Goal: Task Accomplishment & Management: Use online tool/utility

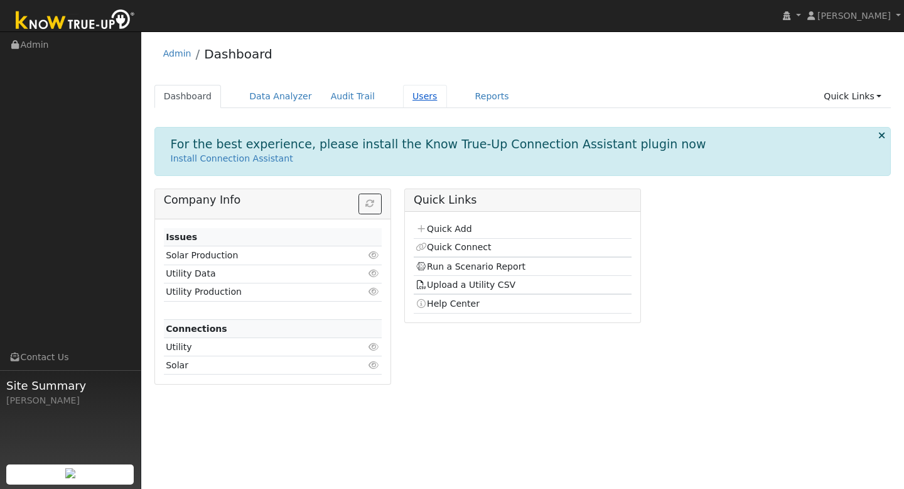
click at [414, 97] on link "Users" at bounding box center [425, 96] width 44 height 23
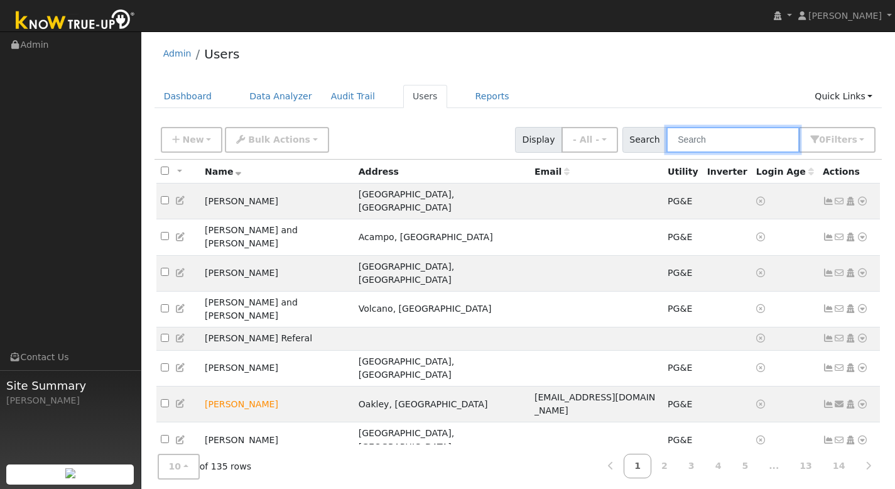
click at [733, 143] on input "text" at bounding box center [732, 140] width 133 height 26
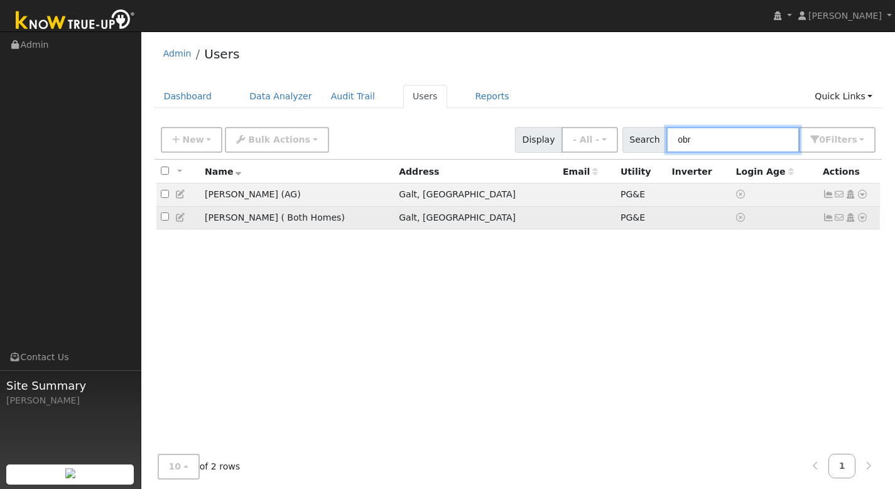
type input "obr"
click at [218, 221] on td "Michael Obrian ( Both Homes)" at bounding box center [297, 217] width 194 height 23
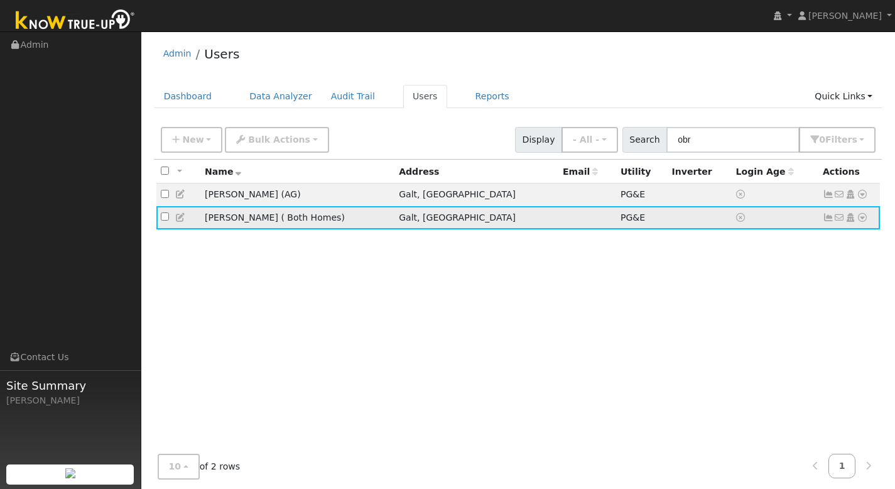
click at [303, 221] on td "Michael Obrian ( Both Homes)" at bounding box center [297, 217] width 194 height 23
click at [205, 220] on td "[PERSON_NAME] ( Both Homes)" at bounding box center [297, 217] width 194 height 23
drag, startPoint x: 597, startPoint y: 217, endPoint x: 636, endPoint y: 219, distance: 39.0
click at [621, 217] on span "PG&E" at bounding box center [633, 217] width 24 height 10
click at [732, 219] on td at bounding box center [775, 217] width 87 height 23
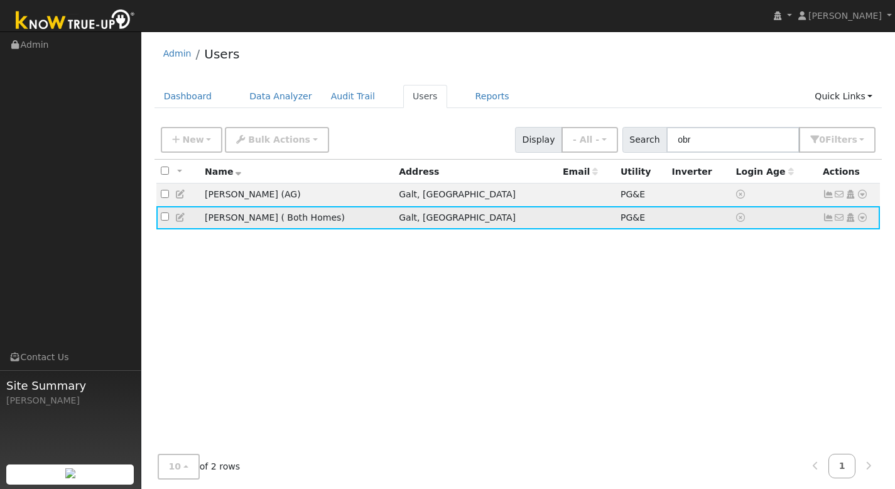
click at [252, 215] on td "[PERSON_NAME] ( Both Homes)" at bounding box center [297, 217] width 194 height 23
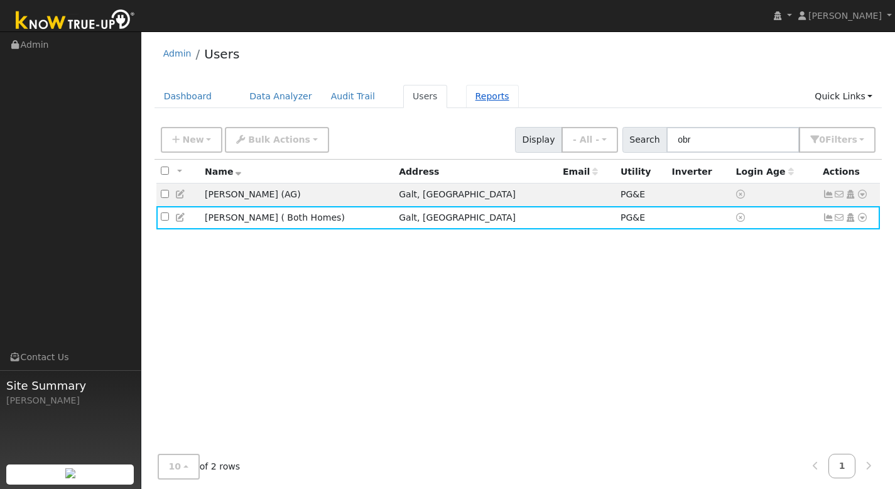
click at [467, 93] on link "Reports" at bounding box center [492, 96] width 53 height 23
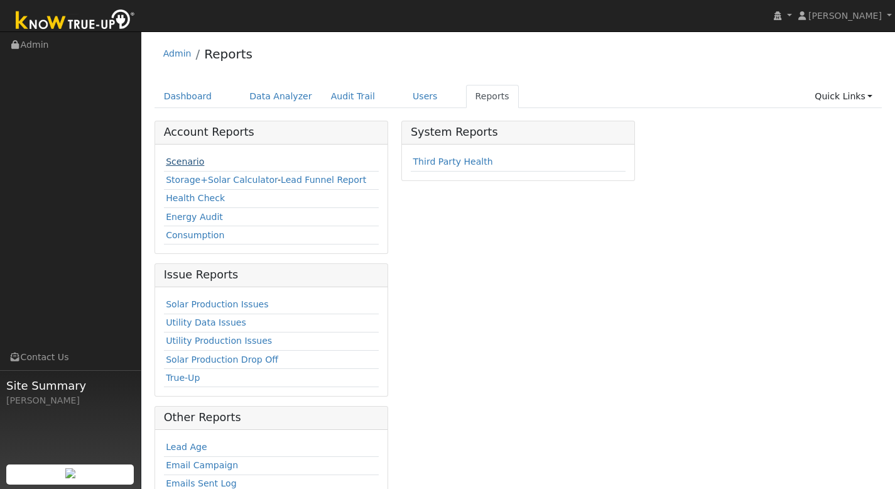
click at [195, 163] on link "Scenario" at bounding box center [185, 161] width 38 height 10
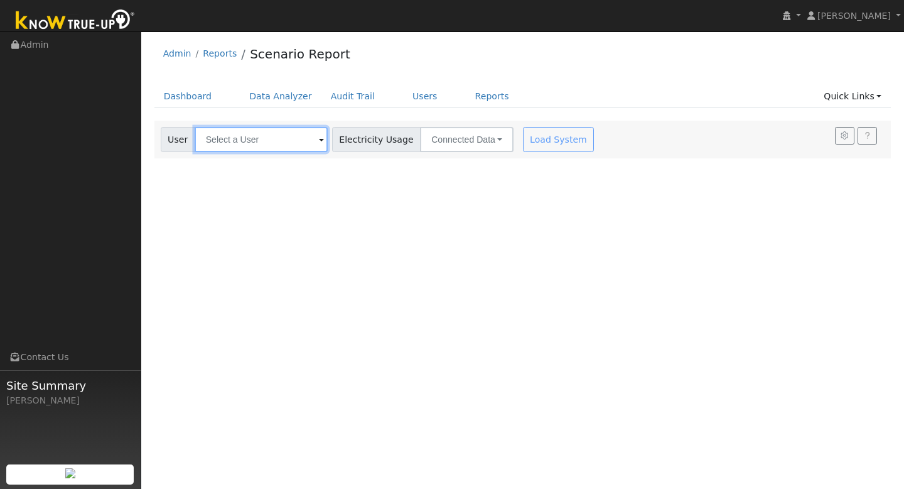
click at [265, 137] on input "text" at bounding box center [261, 139] width 133 height 25
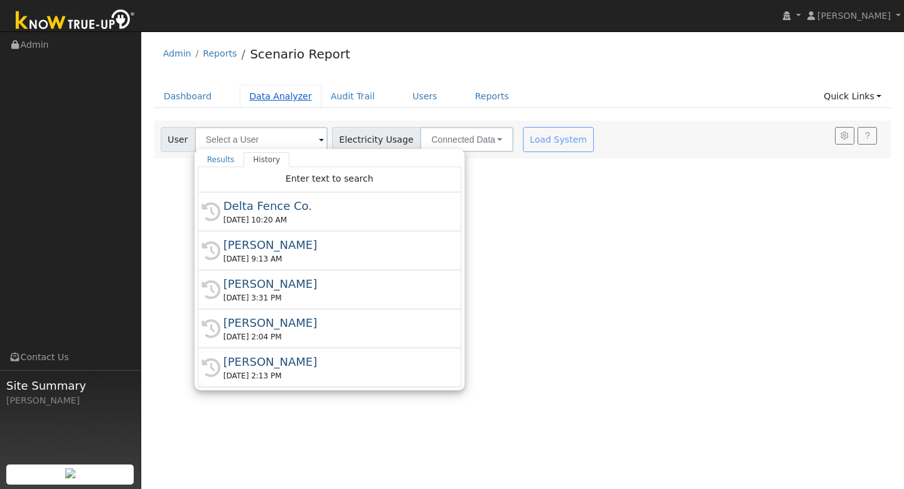
click at [273, 98] on link "Data Analyzer" at bounding box center [281, 96] width 82 height 23
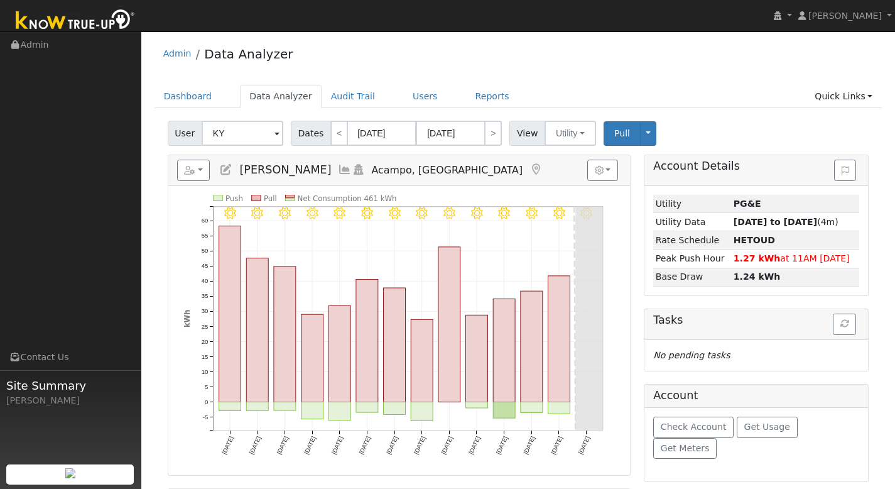
type input "K"
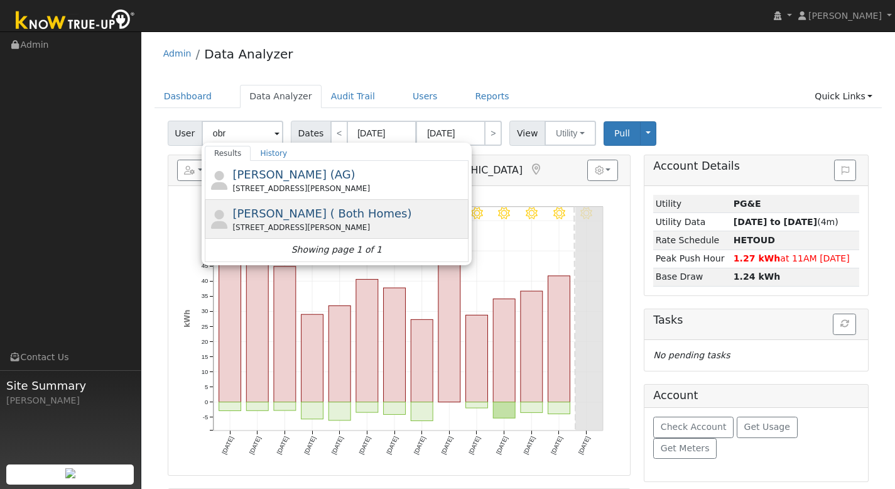
click at [264, 216] on span "[PERSON_NAME] ( Both Homes)" at bounding box center [321, 213] width 179 height 13
type input "[PERSON_NAME] ( Both Homes)"
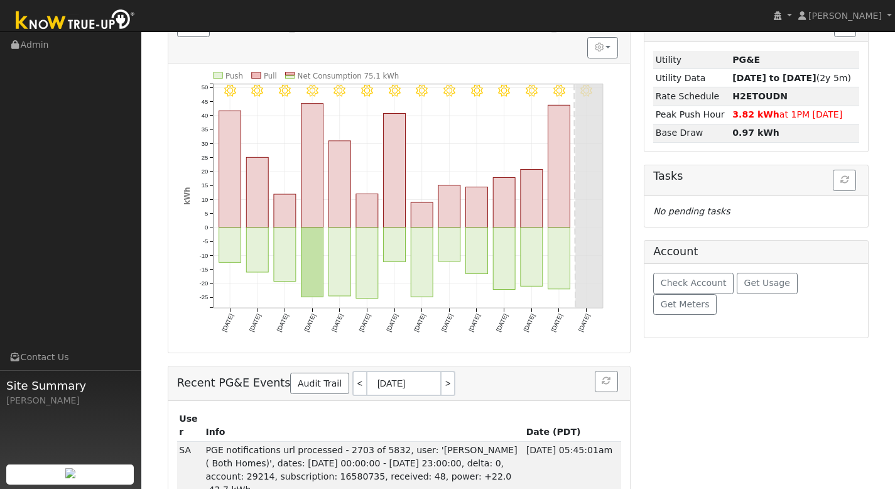
scroll to position [144, 0]
click at [691, 281] on span "Check Account" at bounding box center [694, 282] width 66 height 10
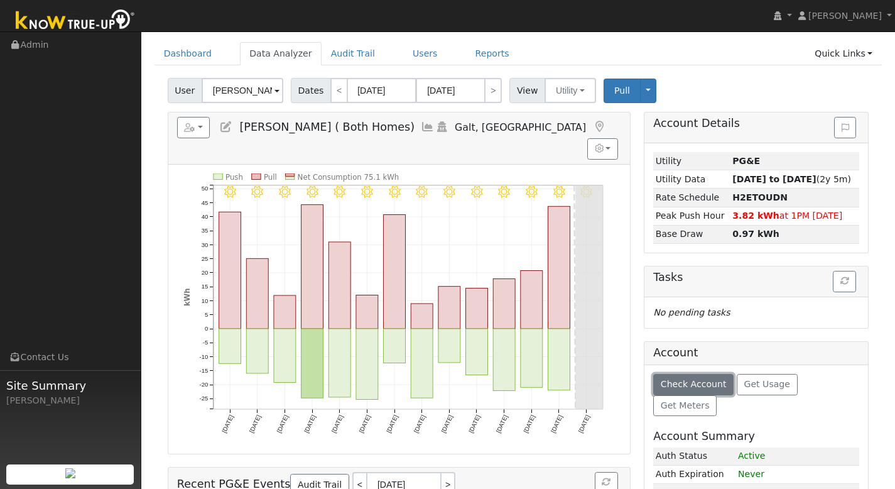
scroll to position [0, 0]
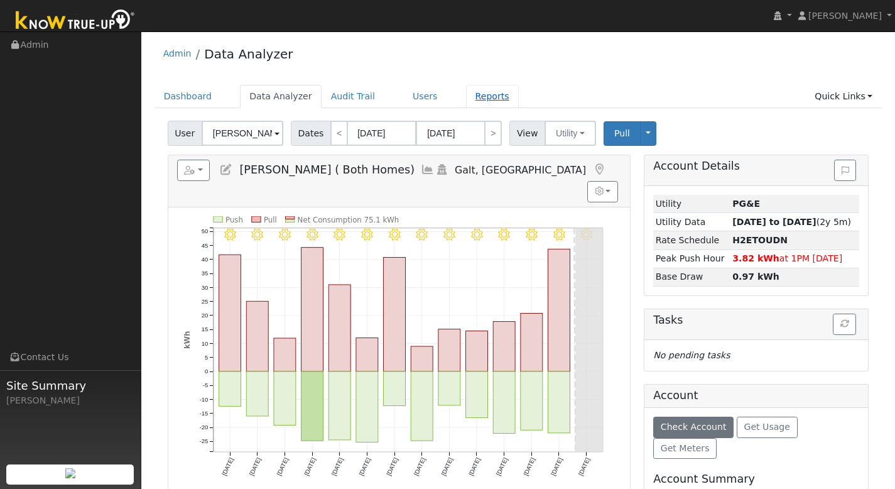
click at [479, 99] on link "Reports" at bounding box center [492, 96] width 53 height 23
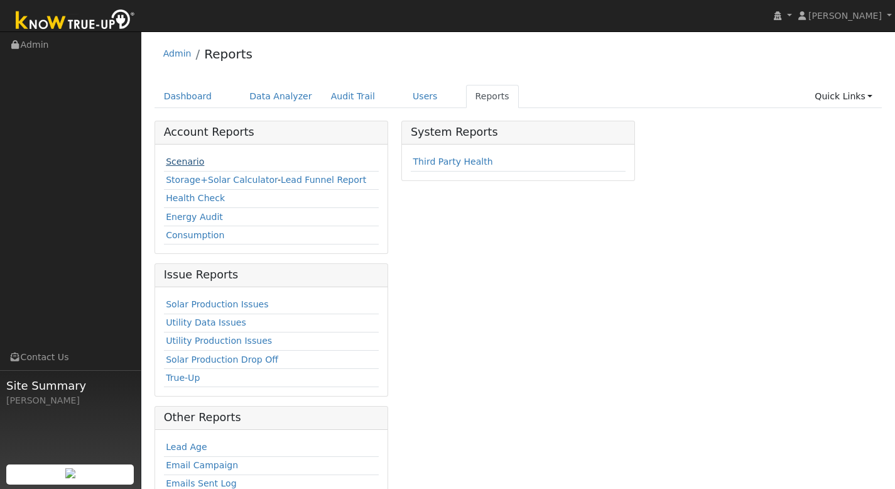
click at [200, 161] on td "Scenario" at bounding box center [271, 162] width 215 height 18
click at [192, 163] on link "Scenario" at bounding box center [185, 161] width 38 height 10
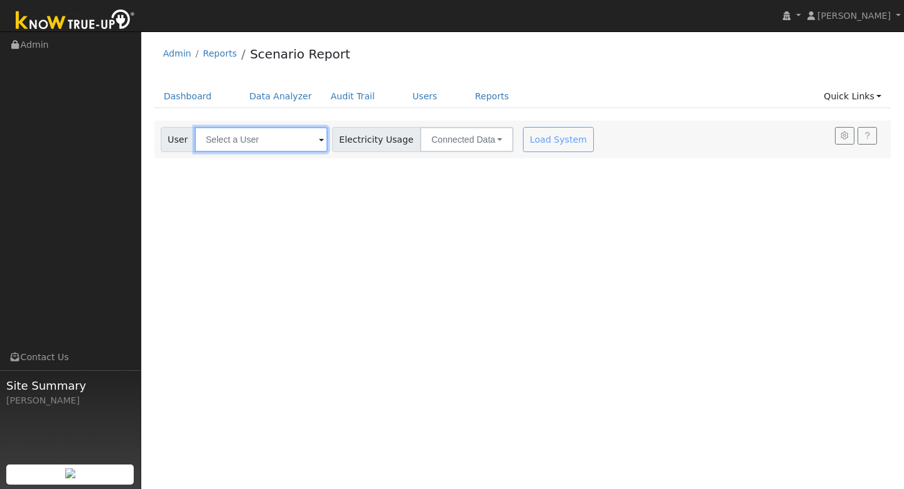
click at [230, 146] on input "text" at bounding box center [261, 139] width 133 height 25
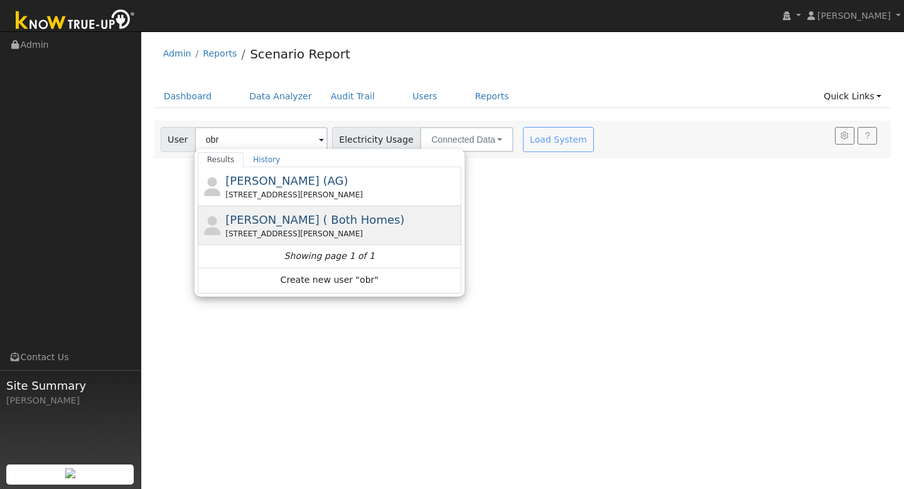
click at [285, 224] on span "Michael Obrian ( Both Homes)" at bounding box center [314, 219] width 179 height 13
type input "Michael Obrian ( Both Homes)"
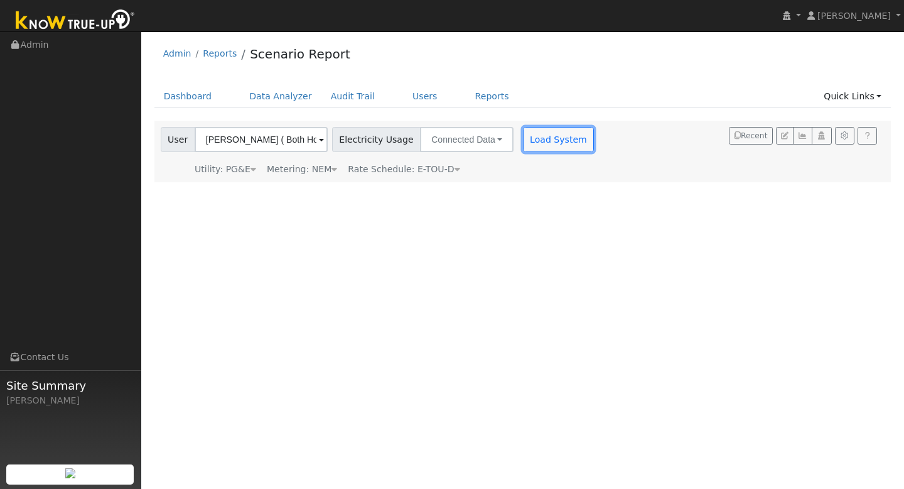
click at [523, 144] on button "Load System" at bounding box center [559, 139] width 72 height 25
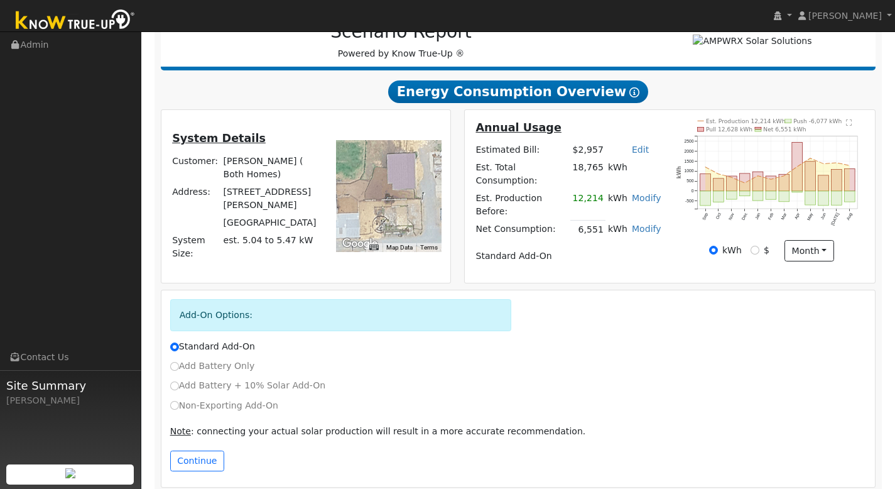
scroll to position [181, 0]
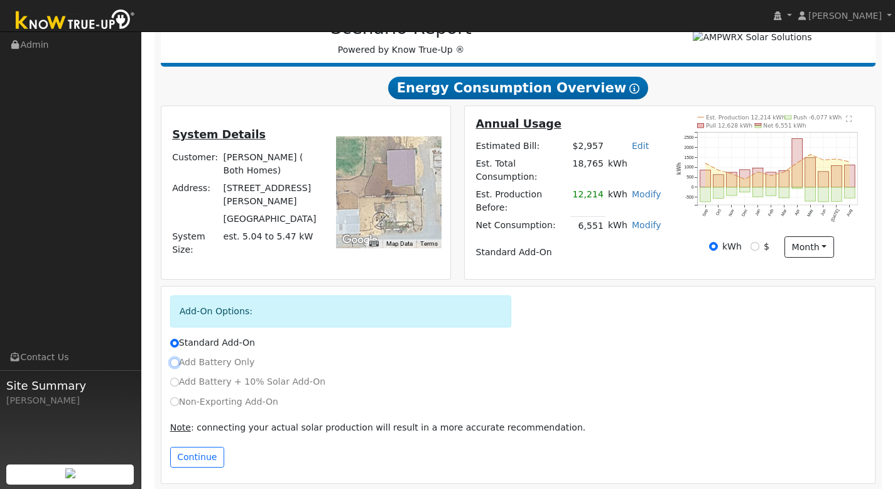
click at [176, 358] on input "Add Battery Only" at bounding box center [174, 362] width 9 height 9
radio input "true"
radio input "false"
click at [193, 447] on button "Continue" at bounding box center [197, 457] width 54 height 21
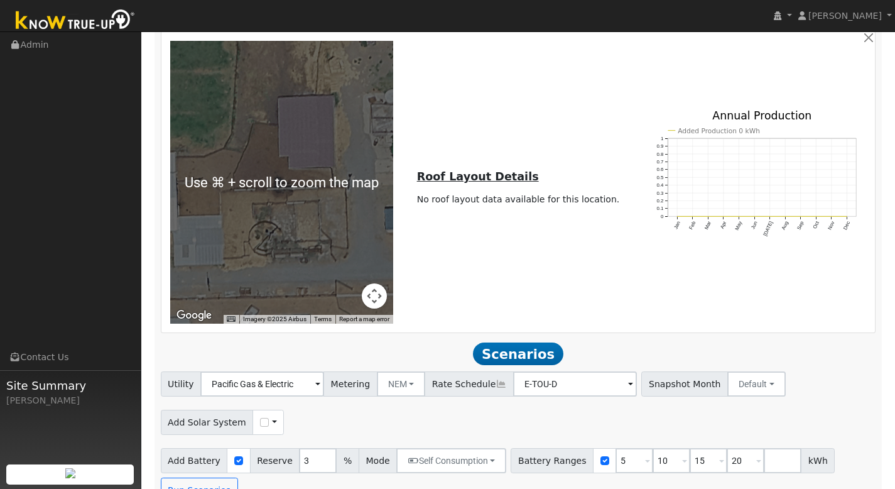
scroll to position [864, 0]
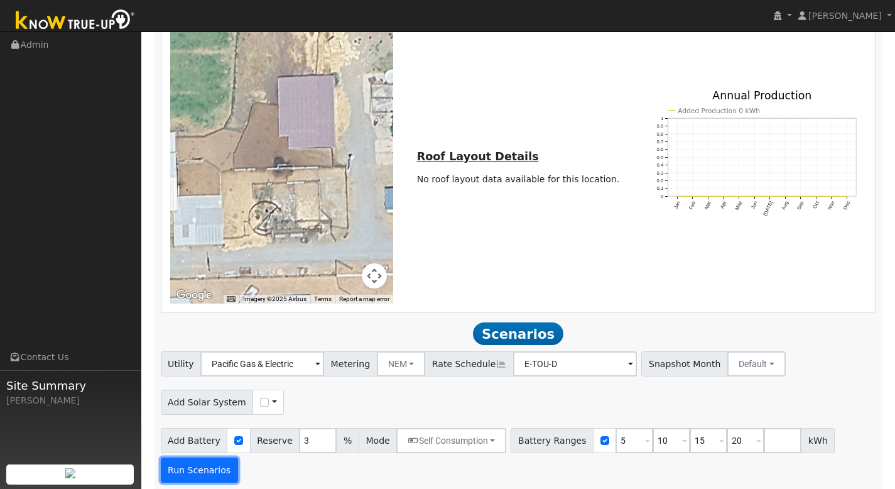
click at [205, 464] on button "Run Scenarios" at bounding box center [199, 469] width 77 height 25
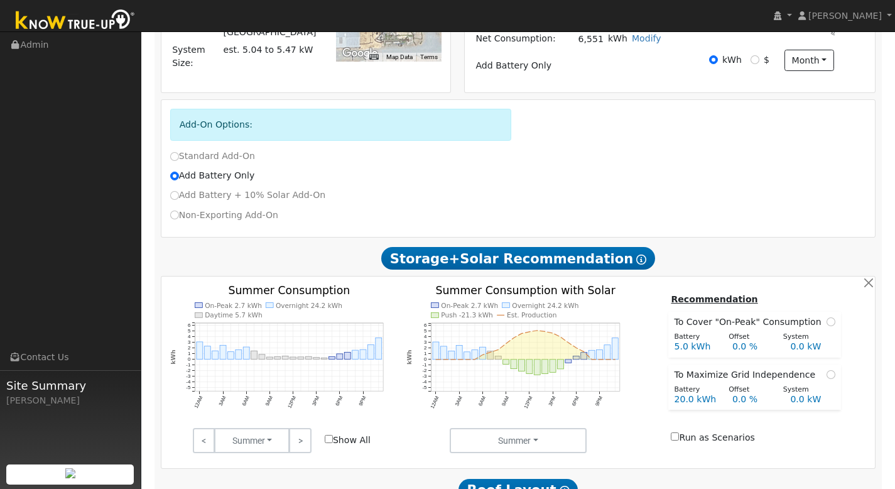
scroll to position [256, 0]
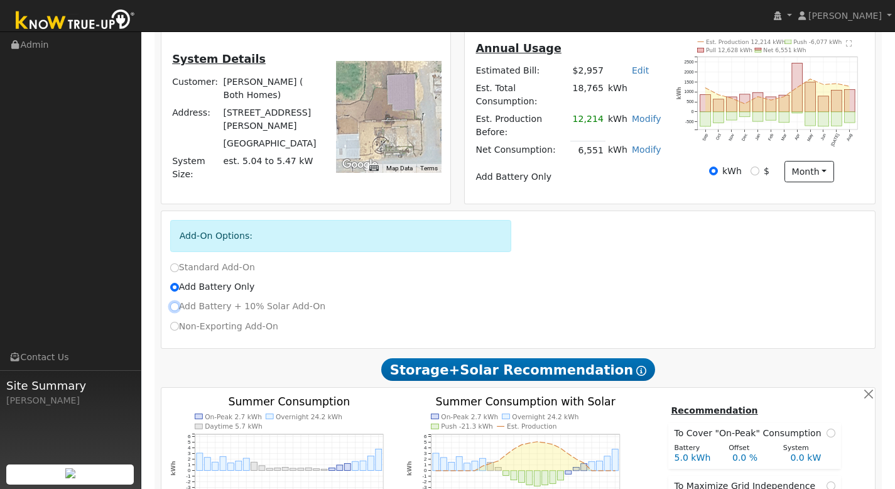
click at [173, 303] on input "Add Battery + 10% Solar Add-On" at bounding box center [174, 306] width 9 height 9
radio input "true"
radio input "false"
checkbox input "true"
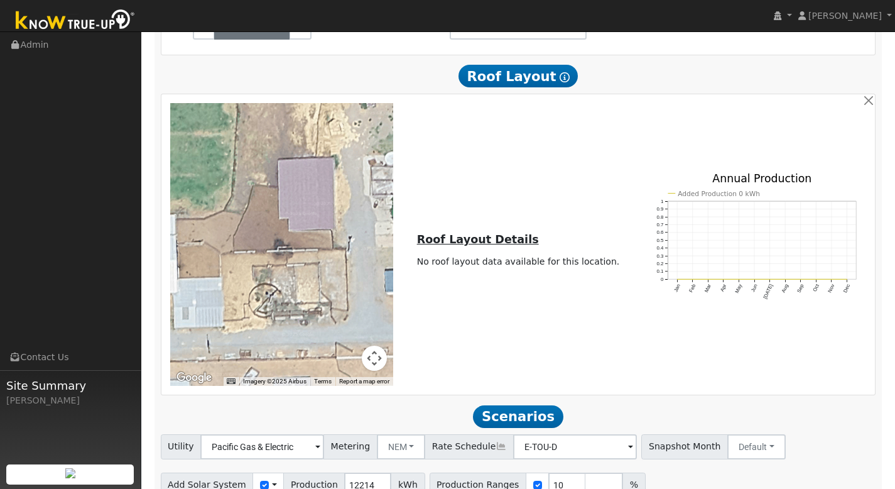
scroll to position [1198, 0]
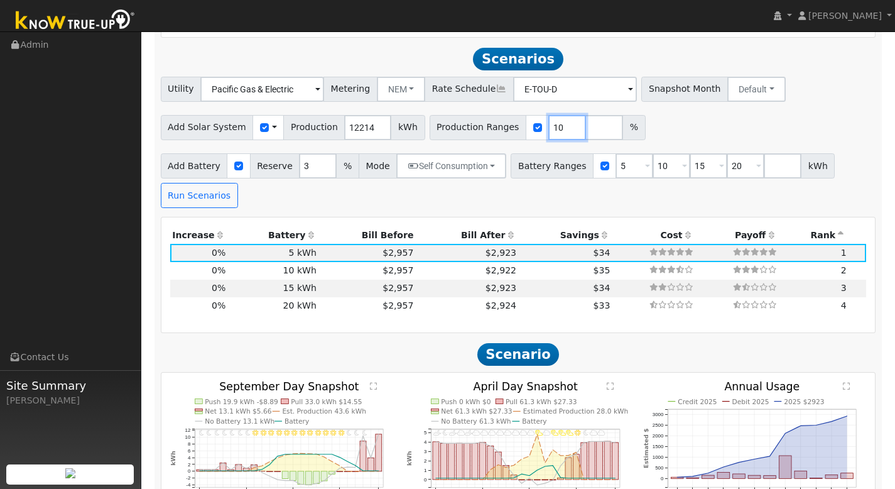
click at [548, 121] on input "10" at bounding box center [567, 127] width 38 height 25
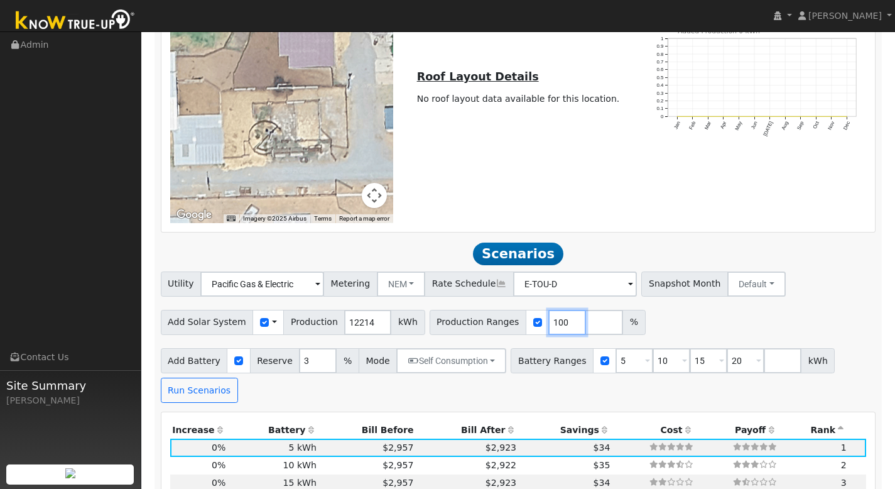
scroll to position [1066, 0]
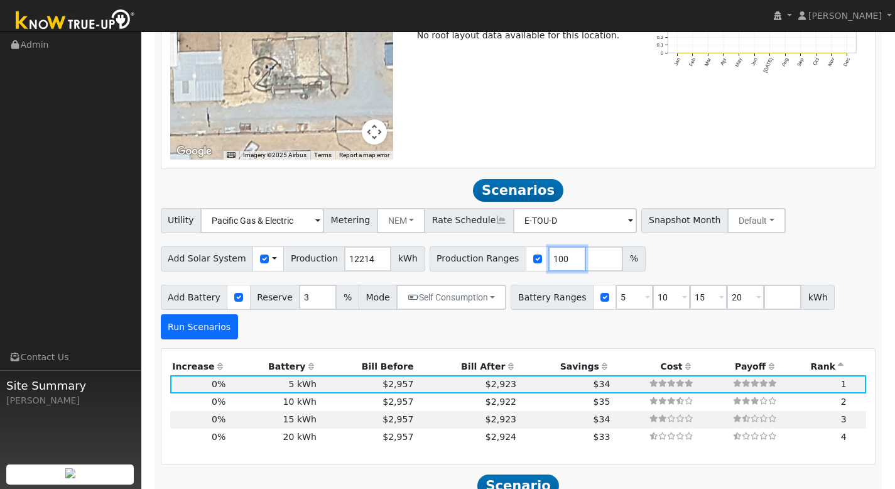
type input "100"
click at [189, 320] on button "Run Scenarios" at bounding box center [199, 326] width 77 height 25
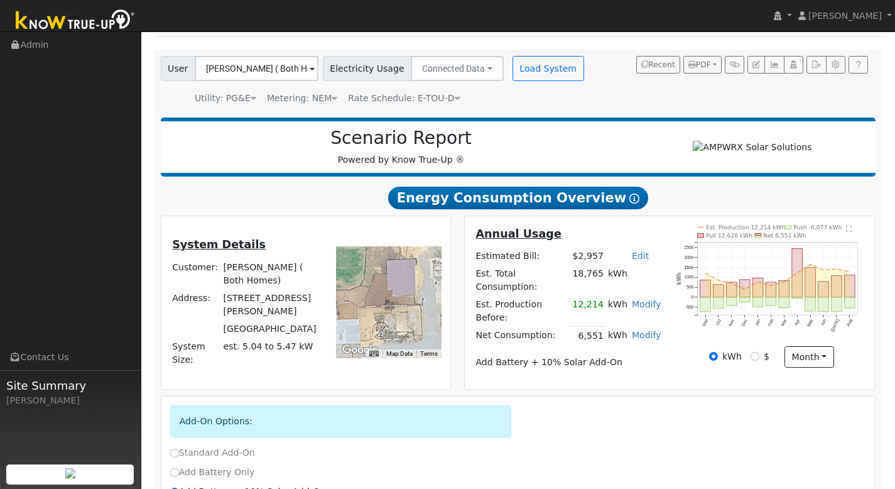
scroll to position [56, 0]
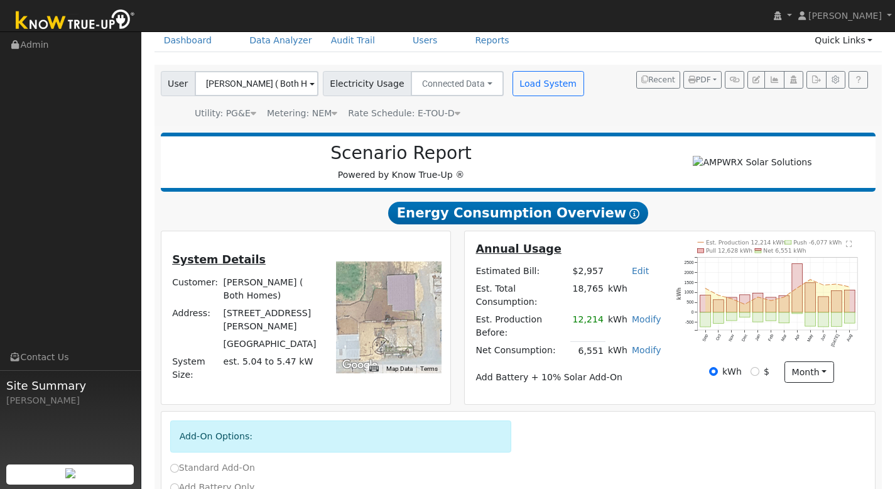
type input "8.1"
type input "$10,350"
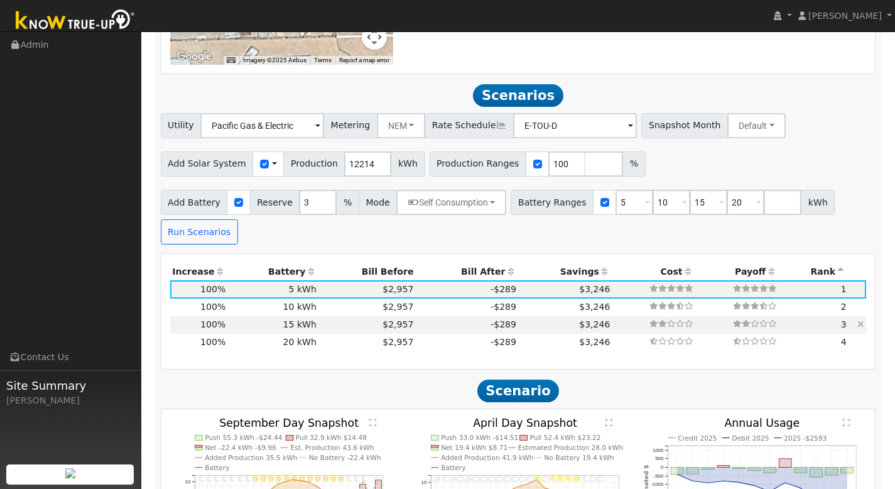
scroll to position [1137, 0]
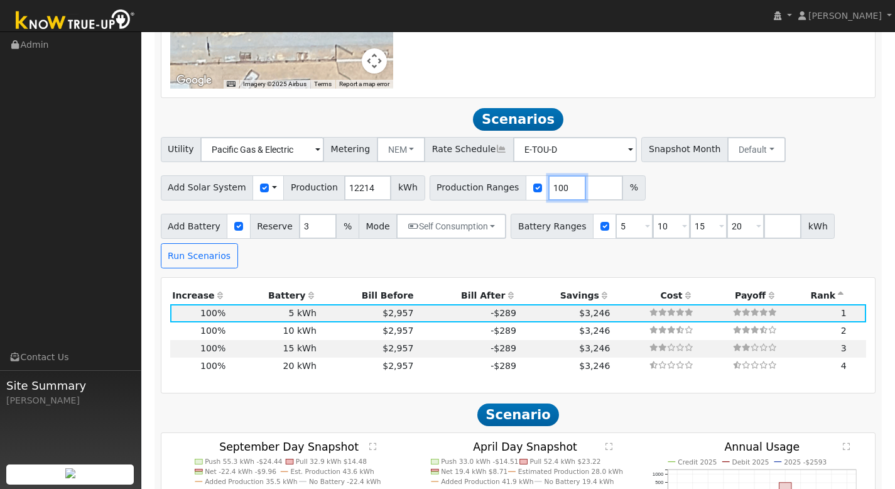
drag, startPoint x: 555, startPoint y: 182, endPoint x: 531, endPoint y: 184, distance: 24.0
click at [531, 184] on div "Production Ranges 100 %" at bounding box center [538, 187] width 216 height 25
type input "60"
click at [188, 251] on button "Run Scenarios" at bounding box center [199, 255] width 77 height 25
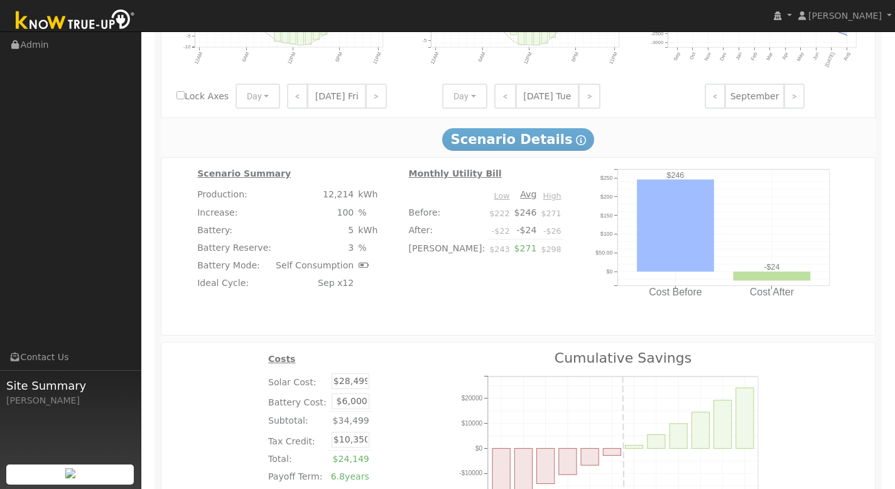
type input "4.9"
type input "$6,930"
type input "$17,099"
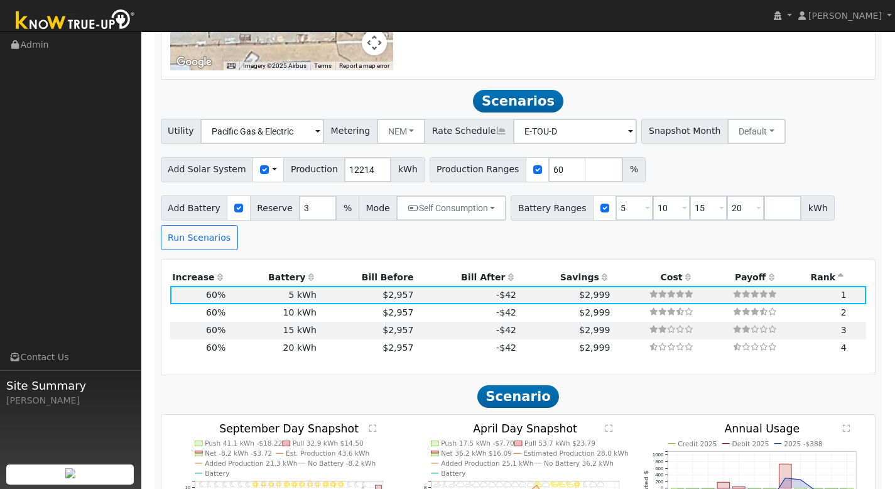
scroll to position [1155, 0]
click at [550, 162] on input "60" at bounding box center [567, 170] width 38 height 25
type input "6"
type input "10"
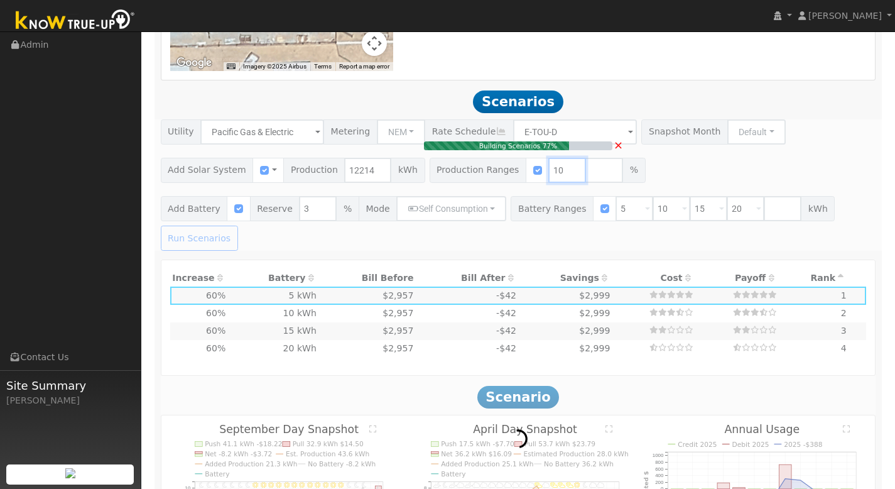
type input "0.8"
type input "$12,000"
type input "$4,455"
type input "$2,849"
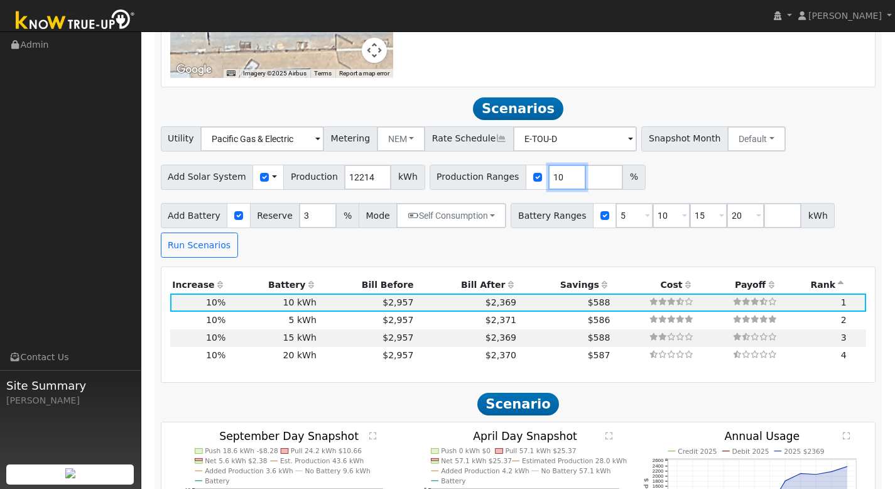
scroll to position [1131, 0]
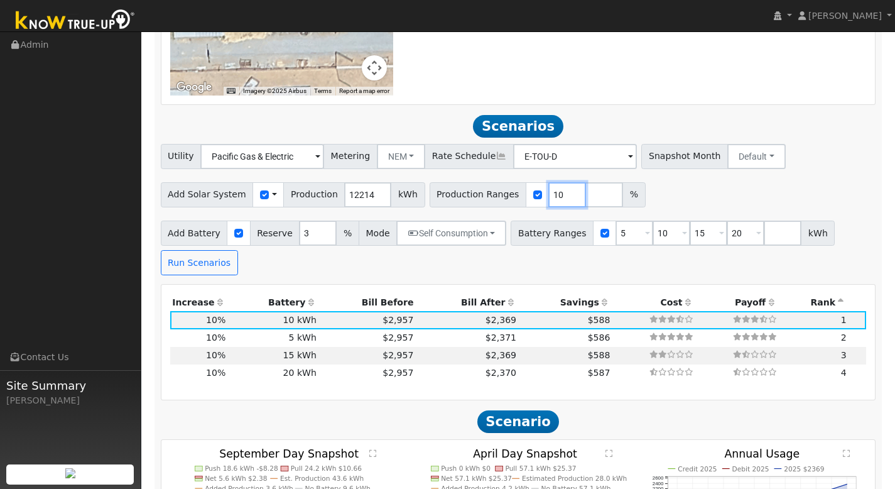
drag, startPoint x: 549, startPoint y: 190, endPoint x: 531, endPoint y: 187, distance: 18.5
click at [548, 188] on input "10" at bounding box center [567, 194] width 38 height 25
type input "30"
click at [467, 261] on div "Add Battery Reserve 3 % Mode Self Consumption Self Consumption Peak Savings Bac…" at bounding box center [518, 245] width 720 height 59
click at [200, 259] on button "Run Scenarios" at bounding box center [199, 262] width 77 height 25
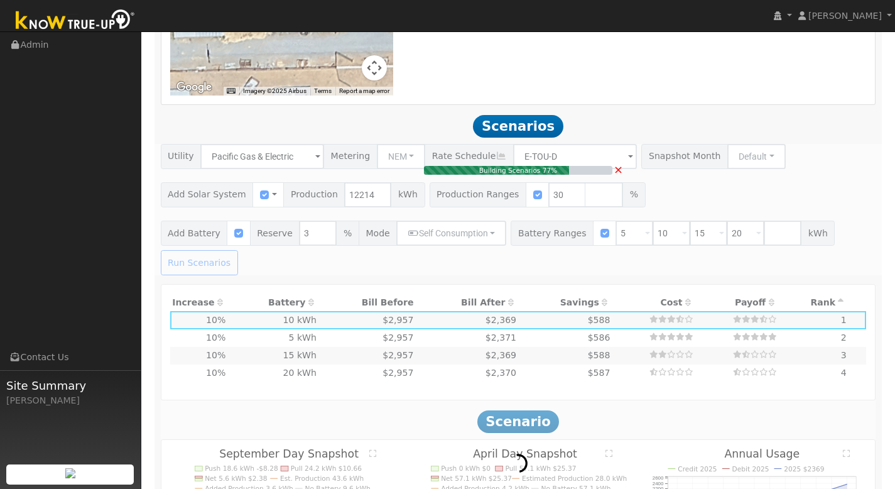
type input "2.4"
type input "$6,165"
type input "$8,549"
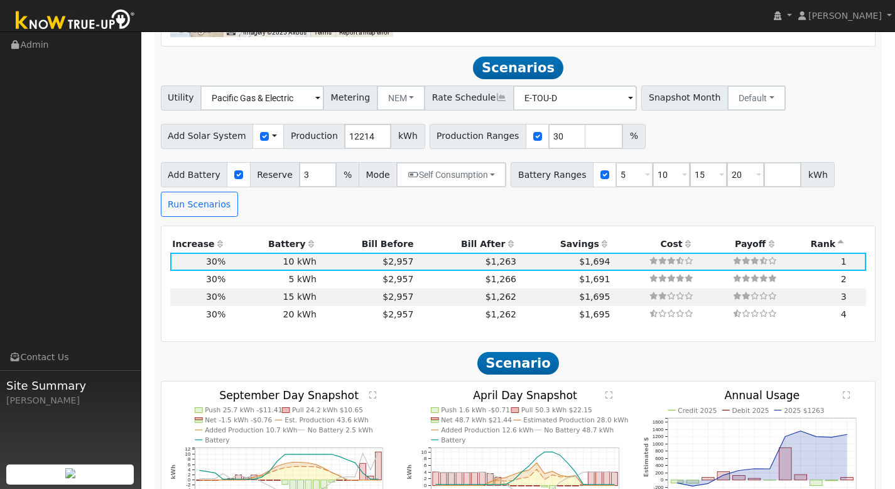
scroll to position [1200, 0]
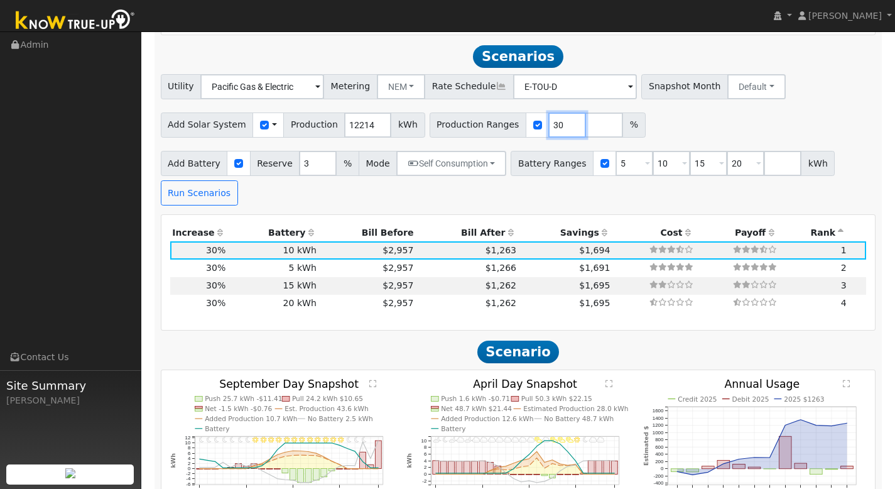
click at [548, 119] on input "30" at bounding box center [567, 124] width 38 height 25
click at [550, 119] on input "30" at bounding box center [567, 124] width 38 height 25
type input "3"
type input "40"
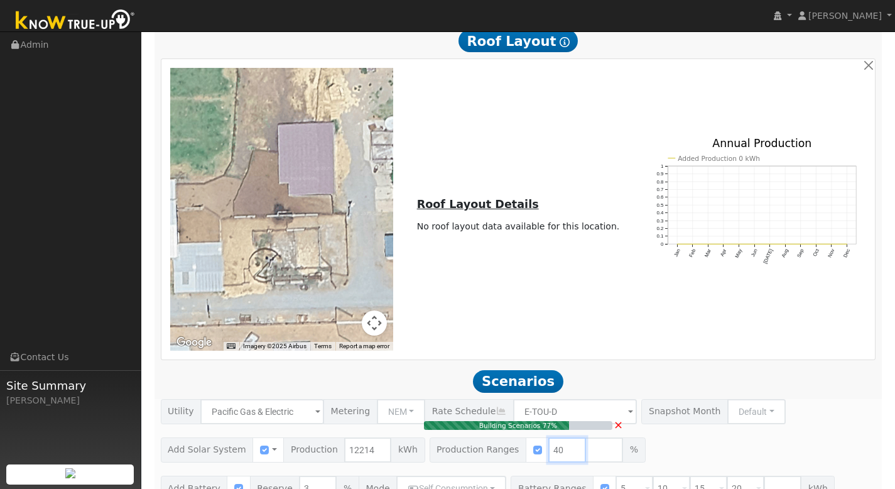
scroll to position [554, 0]
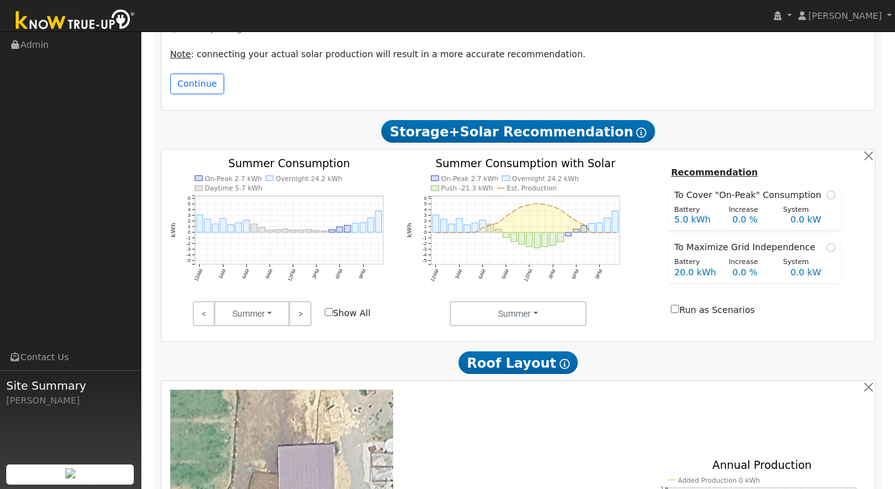
type input "3.3"
type input "$7,020"
type input "$11,401"
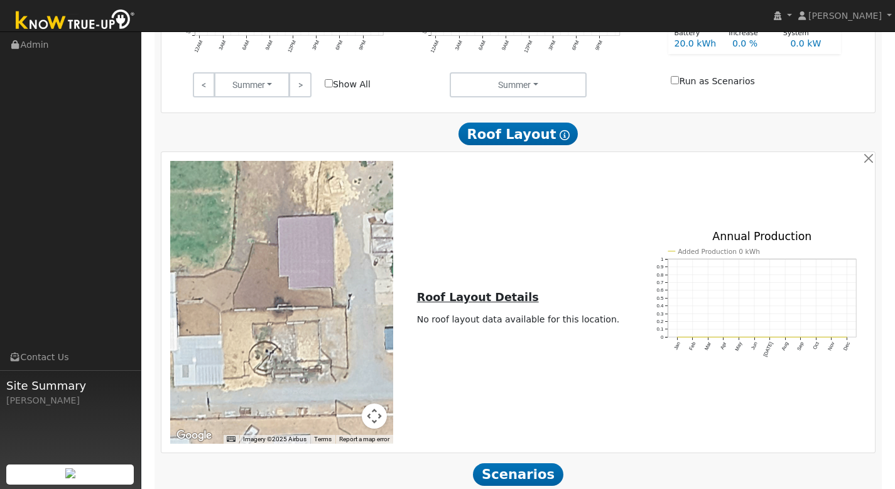
scroll to position [565, 0]
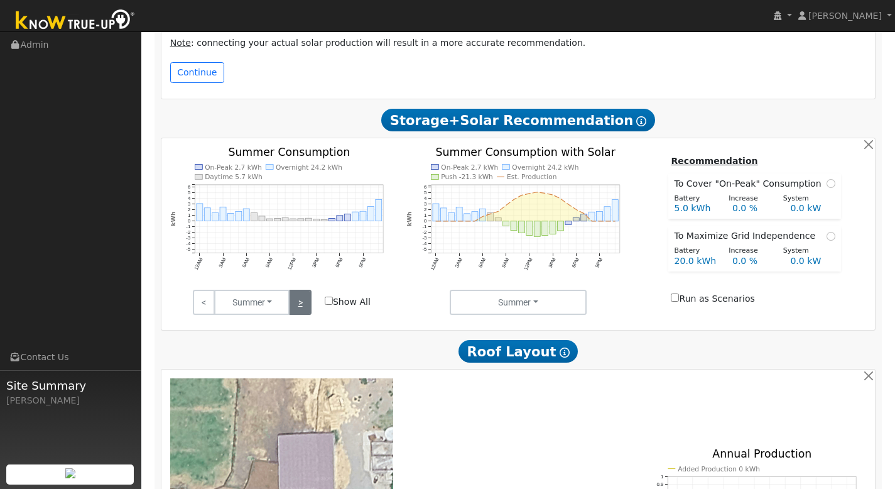
click at [295, 305] on link ">" at bounding box center [300, 302] width 22 height 25
click at [310, 295] on link ">" at bounding box center [300, 302] width 22 height 25
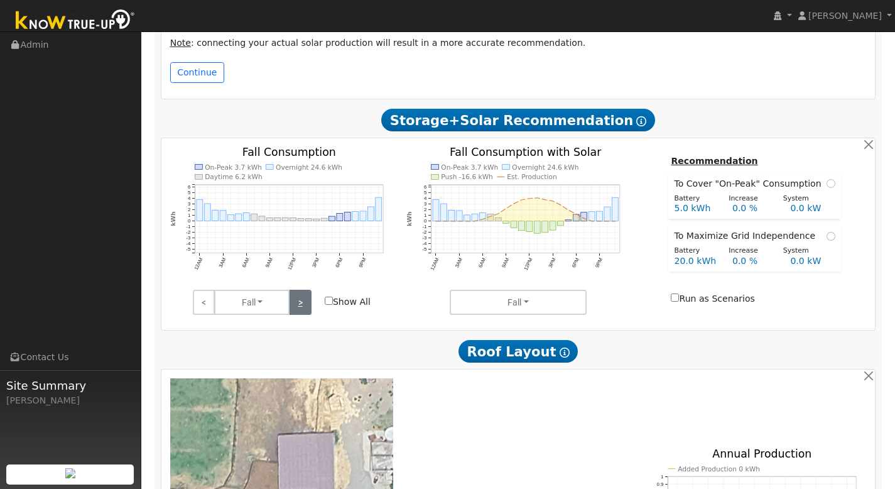
click at [310, 295] on link ">" at bounding box center [300, 302] width 22 height 25
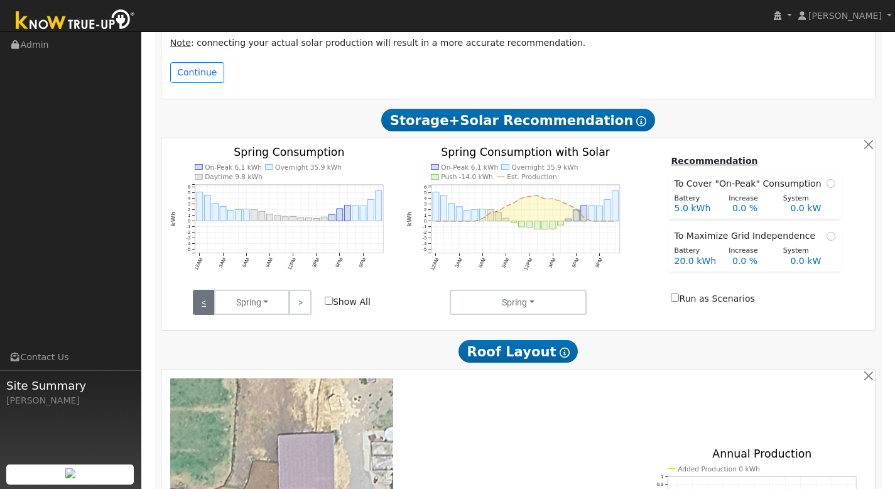
click at [200, 295] on link "<" at bounding box center [204, 302] width 22 height 25
click at [294, 290] on link ">" at bounding box center [300, 302] width 22 height 25
click at [295, 290] on link ">" at bounding box center [300, 302] width 22 height 25
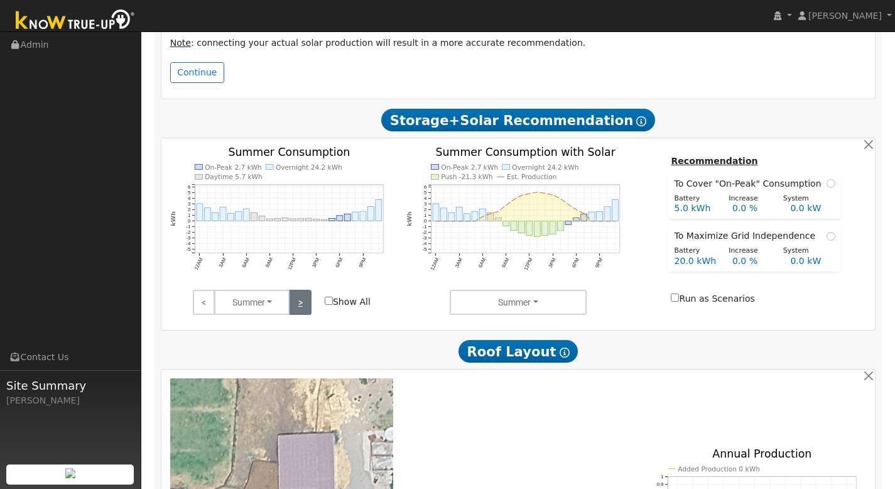
click at [295, 290] on link ">" at bounding box center [300, 302] width 22 height 25
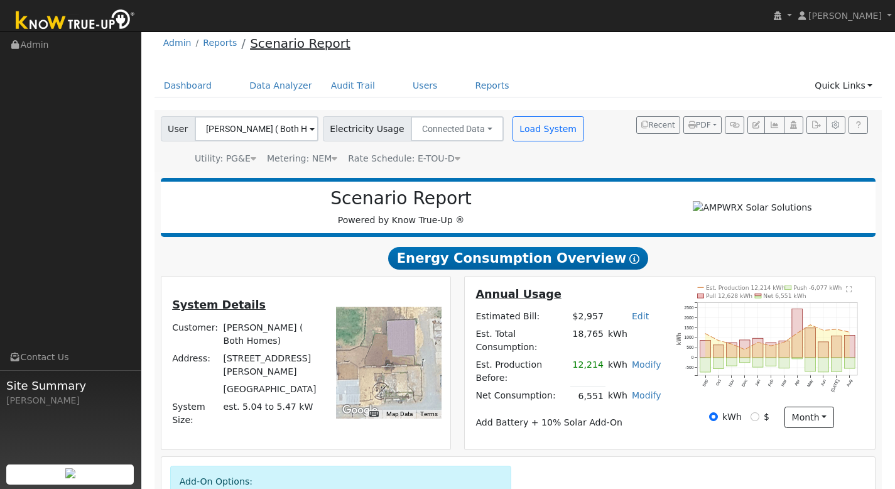
scroll to position [0, 0]
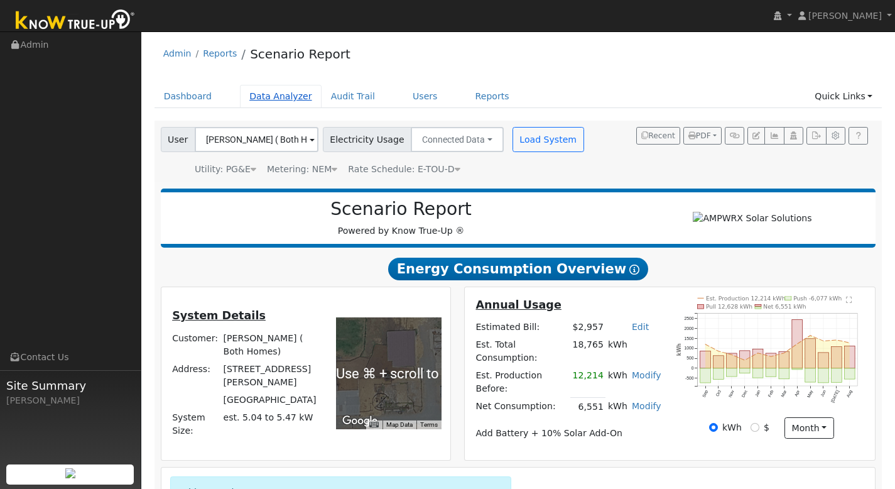
click at [290, 97] on link "Data Analyzer" at bounding box center [281, 96] width 82 height 23
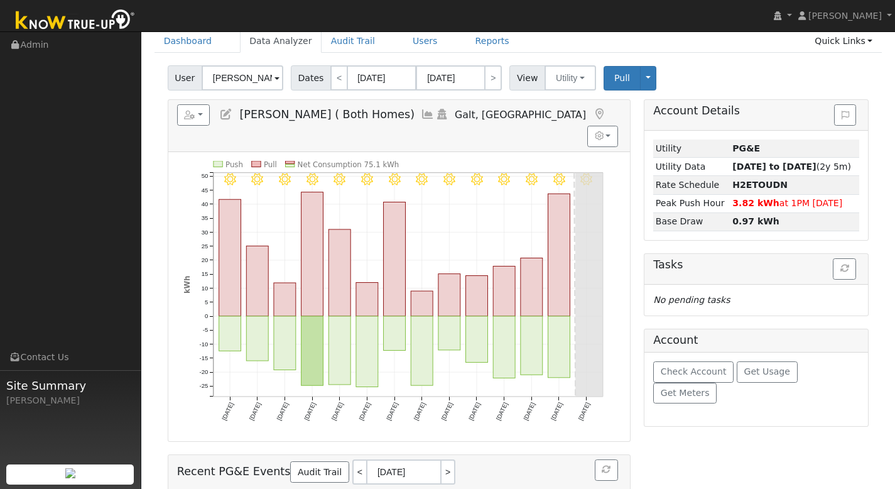
scroll to position [144, 0]
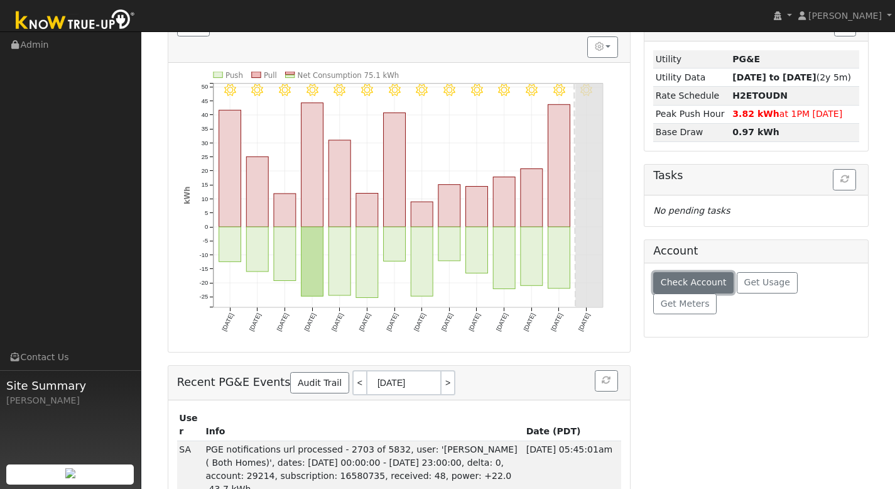
click at [676, 288] on button "Check Account" at bounding box center [693, 282] width 80 height 21
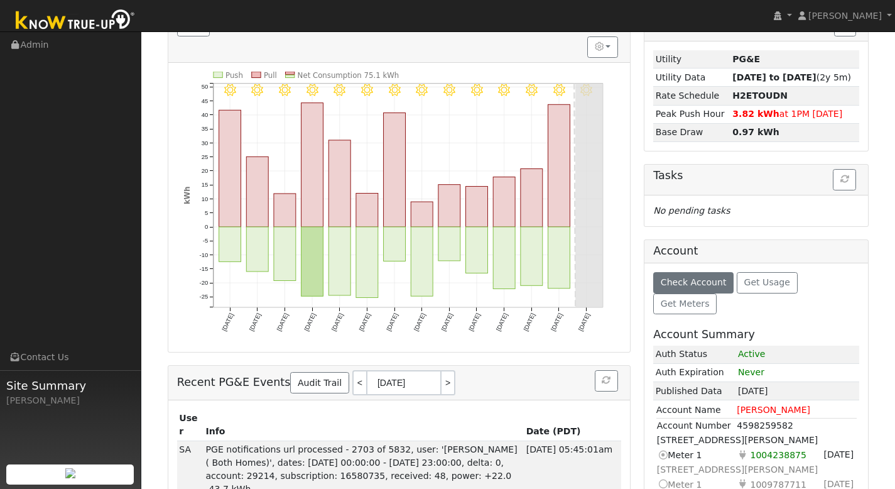
click at [663, 477] on icon at bounding box center [662, 483] width 11 height 13
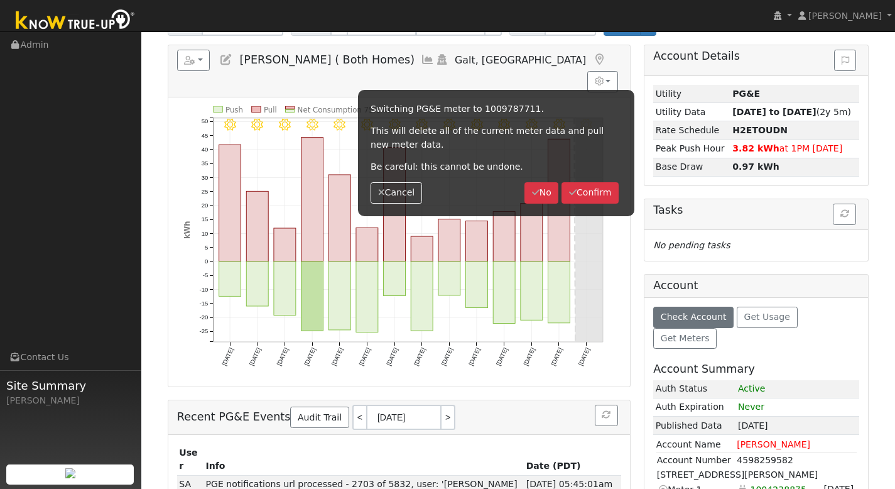
scroll to position [89, 0]
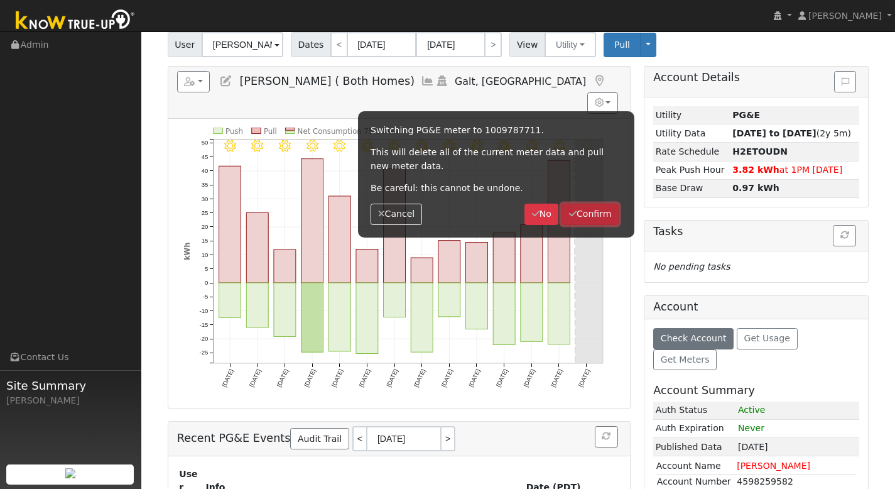
click at [587, 208] on button "Confirm" at bounding box center [590, 214] width 57 height 21
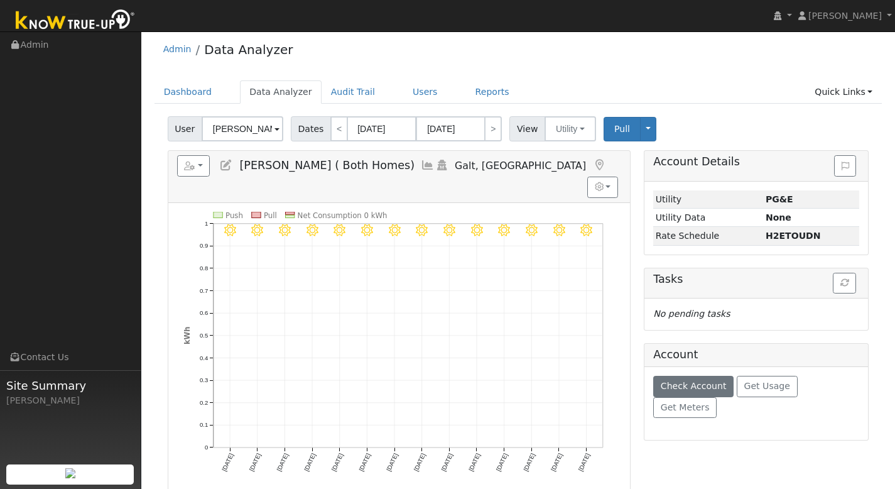
scroll to position [0, 0]
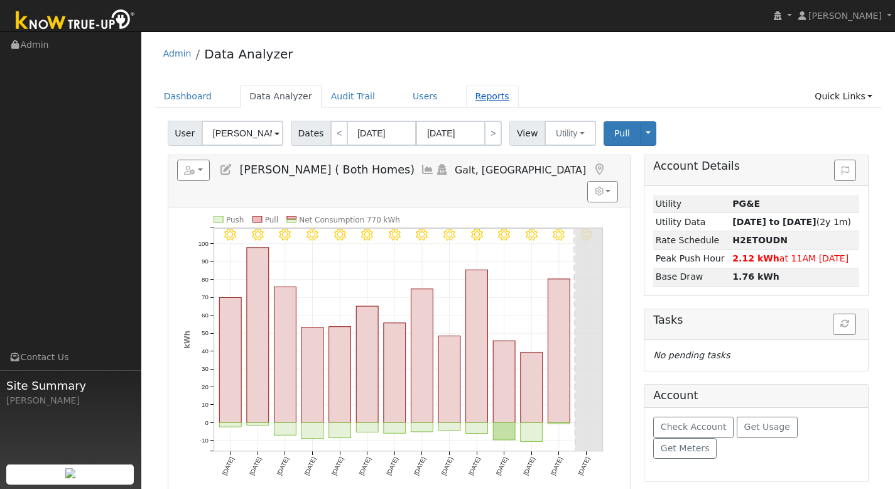
click at [484, 96] on link "Reports" at bounding box center [492, 96] width 53 height 23
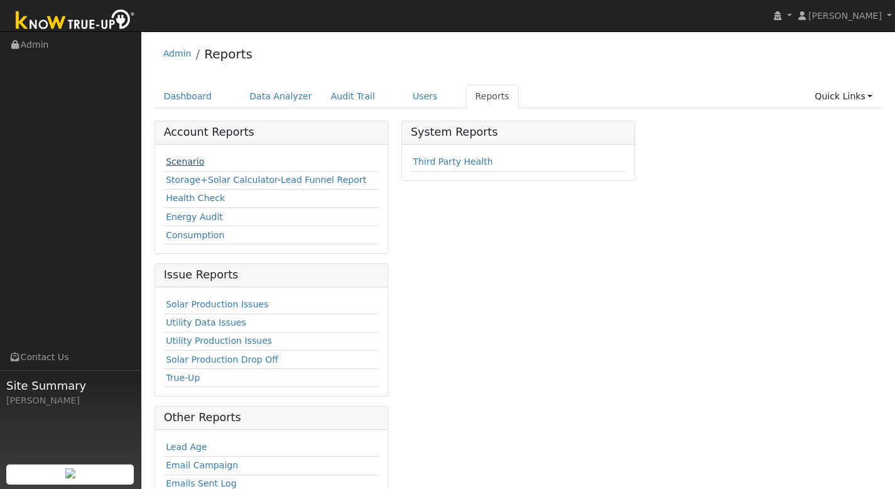
click at [186, 166] on link "Scenario" at bounding box center [185, 161] width 38 height 10
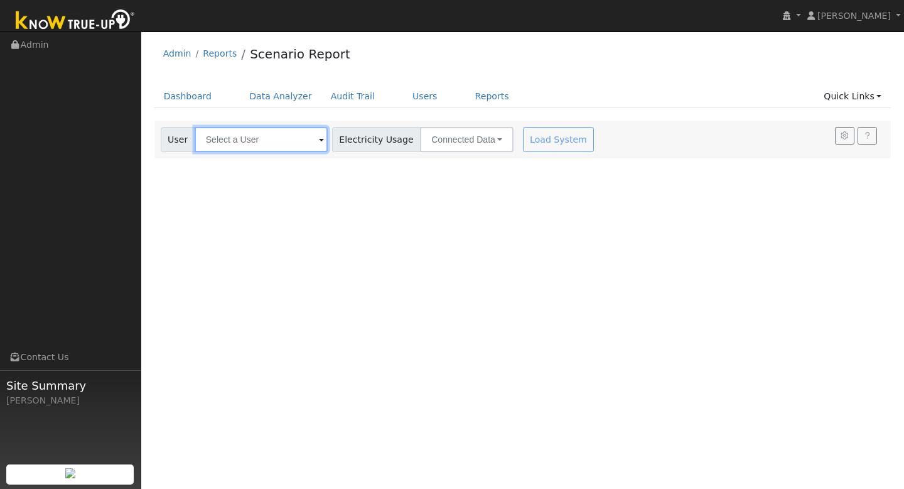
click at [231, 136] on input "text" at bounding box center [261, 139] width 133 height 25
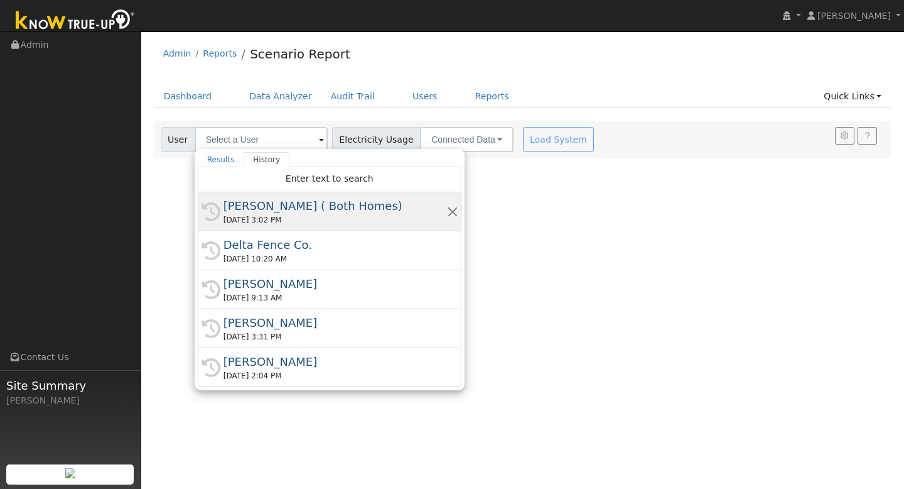
click at [246, 223] on div "09/15/2025 3:02 PM" at bounding box center [336, 219] width 224 height 11
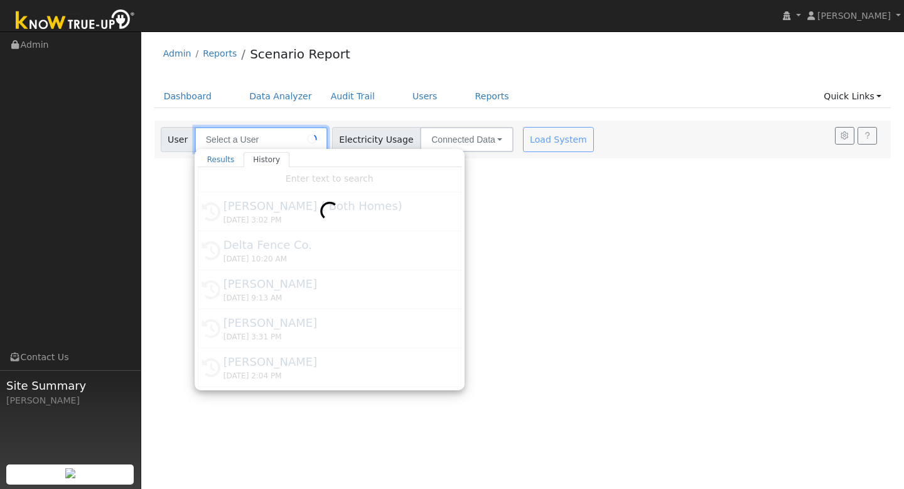
type input "Michael Obrian ( Both Homes)"
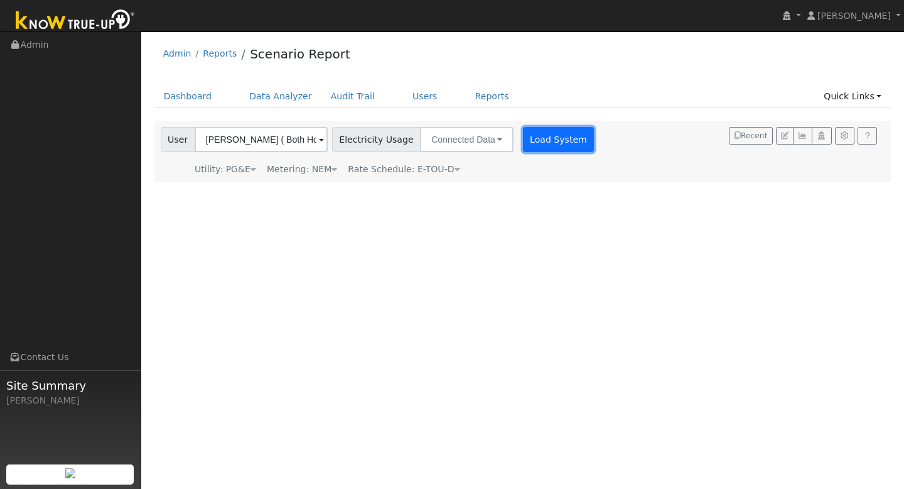
click at [535, 149] on button "Load System" at bounding box center [559, 139] width 72 height 25
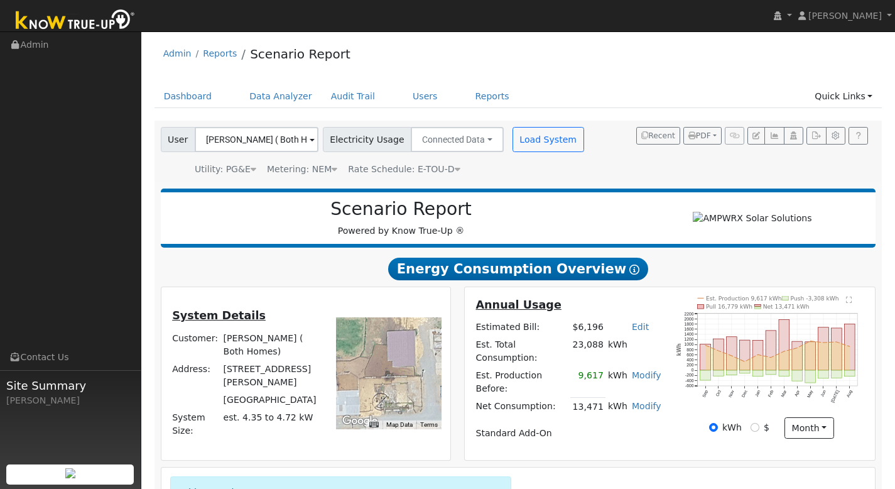
click at [431, 170] on span "Rate Schedule: E-TOU-D" at bounding box center [404, 169] width 112 height 10
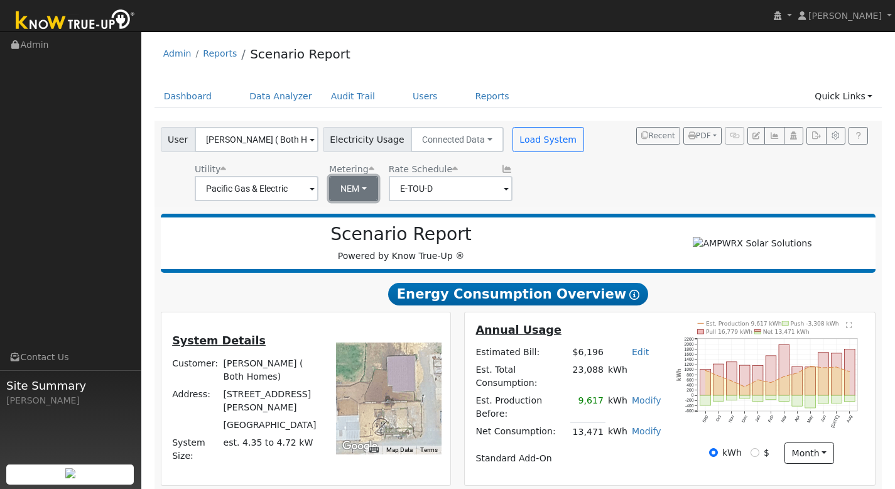
click at [345, 192] on button "NEM" at bounding box center [353, 188] width 49 height 25
click at [665, 175] on div "User Michael Obrian ( Both Homes) Account Default Account Default Account 27777…" at bounding box center [515, 161] width 715 height 79
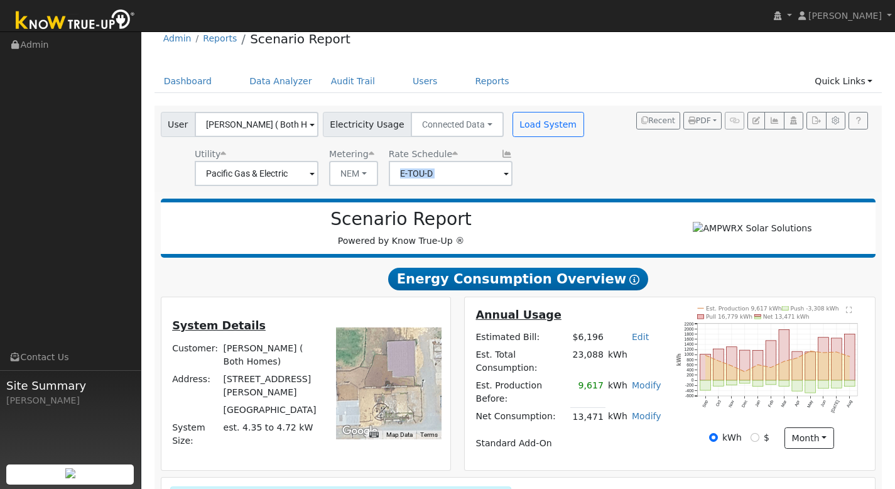
scroll to position [16, 0]
click at [353, 179] on button "NEM" at bounding box center [353, 172] width 49 height 25
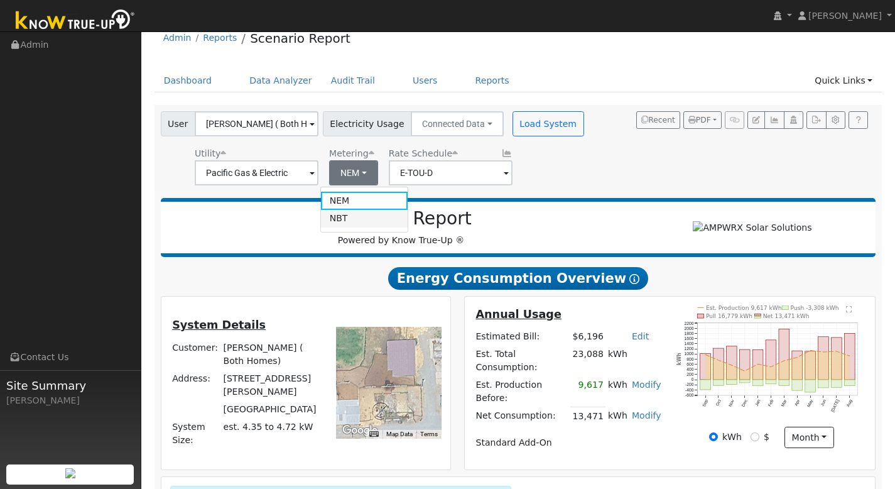
click at [347, 216] on link "NBT" at bounding box center [364, 219] width 87 height 18
type input "E-ELEC"
click at [356, 173] on button "NBT" at bounding box center [352, 172] width 47 height 25
click at [345, 197] on link "NEM" at bounding box center [364, 201] width 87 height 18
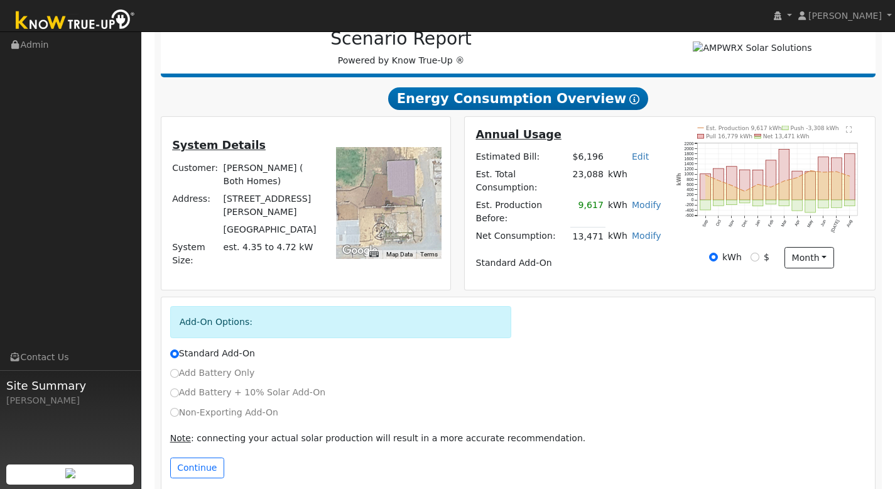
scroll to position [206, 0]
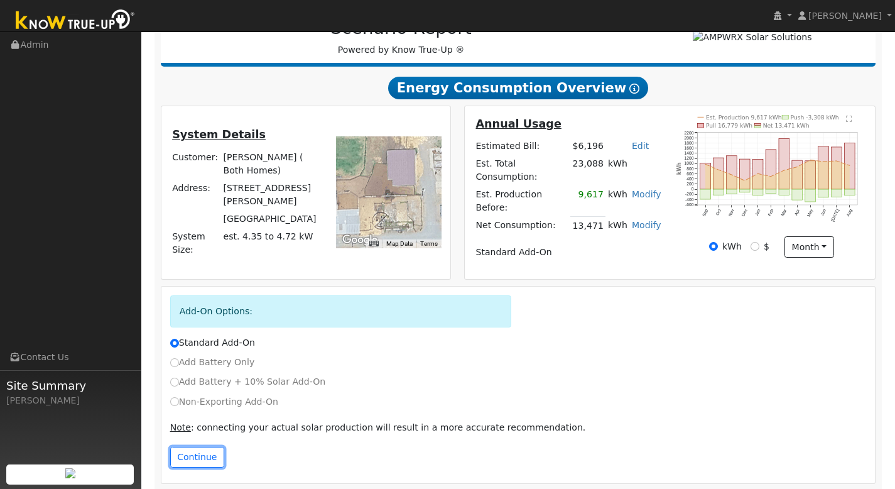
click at [198, 455] on button "Continue" at bounding box center [197, 457] width 54 height 21
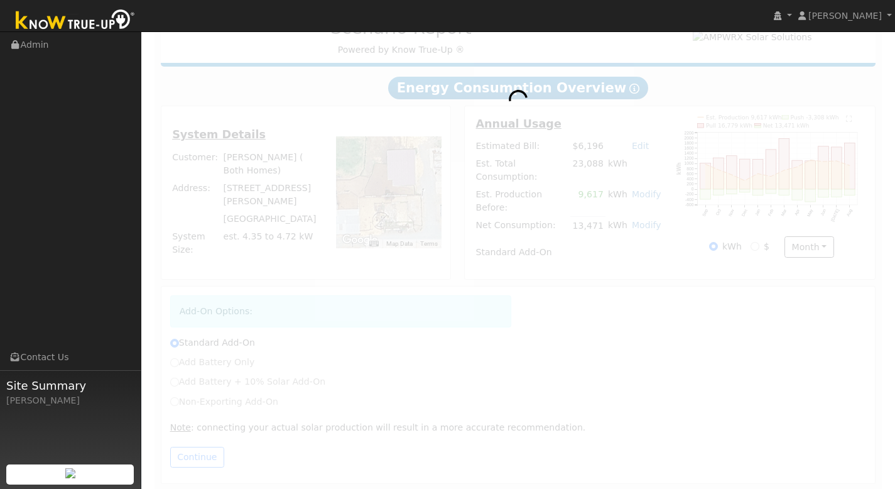
click at [169, 373] on div at bounding box center [519, 245] width 728 height 488
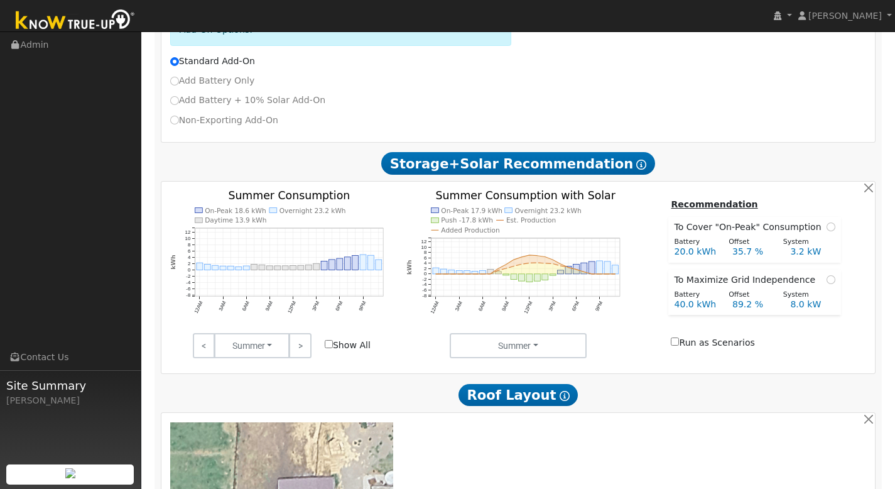
scroll to position [367, 0]
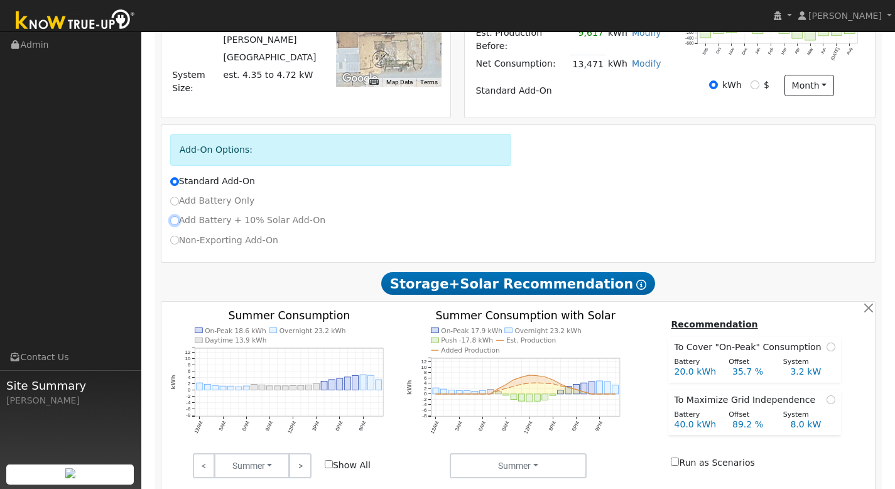
click at [172, 216] on input "Add Battery + 10% Solar Add-On" at bounding box center [174, 220] width 9 height 9
radio input "true"
radio input "false"
type input "9617"
type input "10"
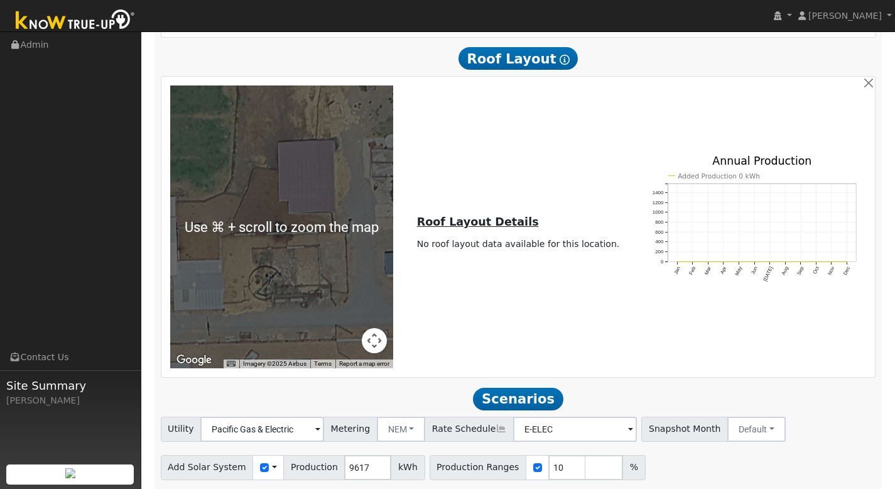
scroll to position [948, 0]
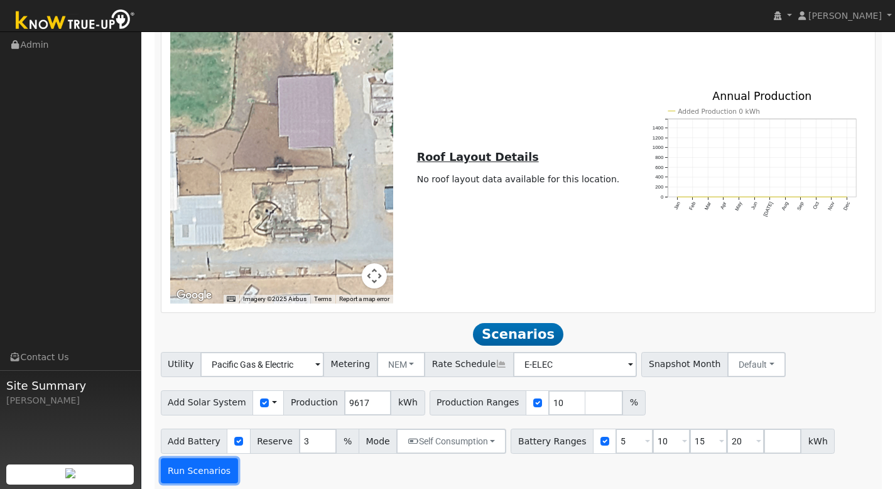
click at [209, 469] on button "Run Scenarios" at bounding box center [199, 470] width 77 height 25
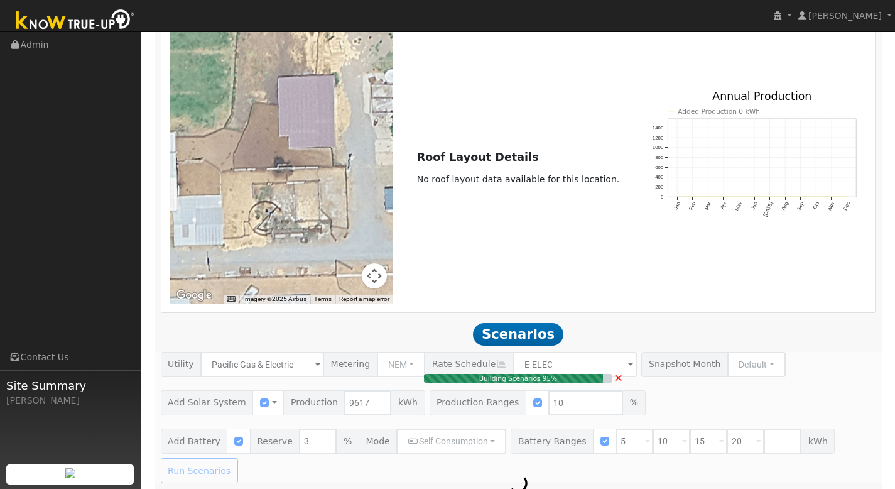
type input "0.6"
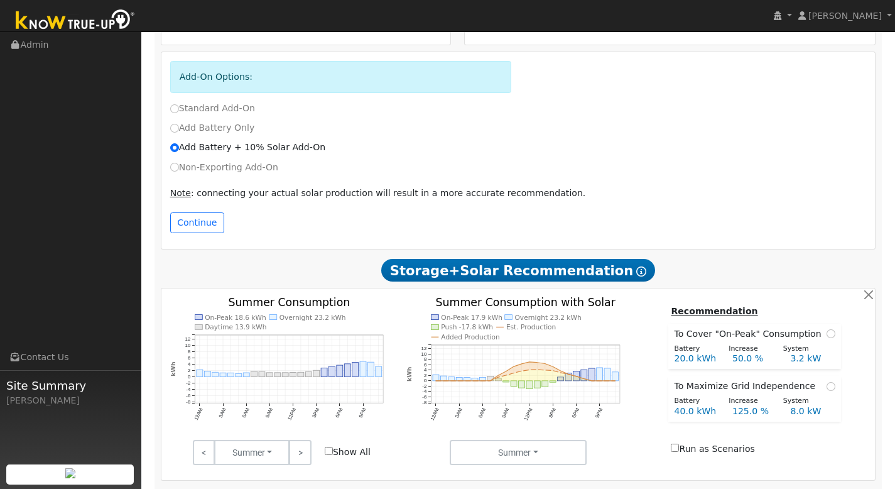
scroll to position [607, 0]
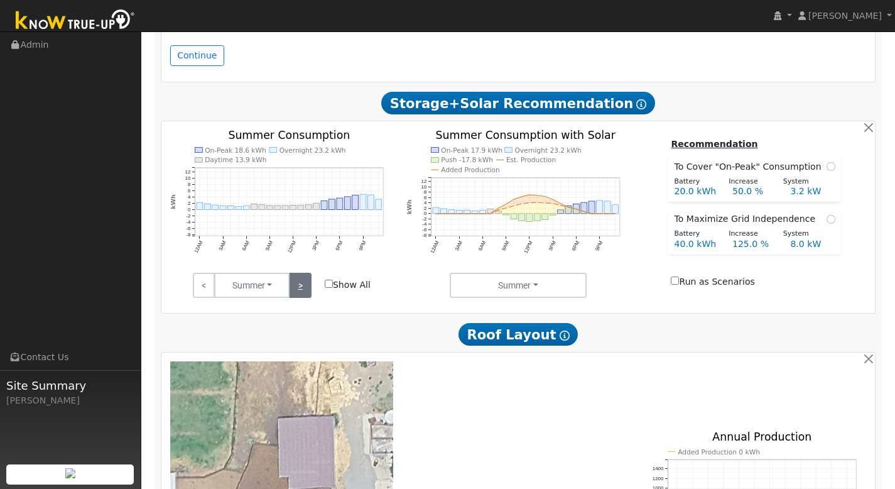
click at [301, 276] on link ">" at bounding box center [300, 285] width 22 height 25
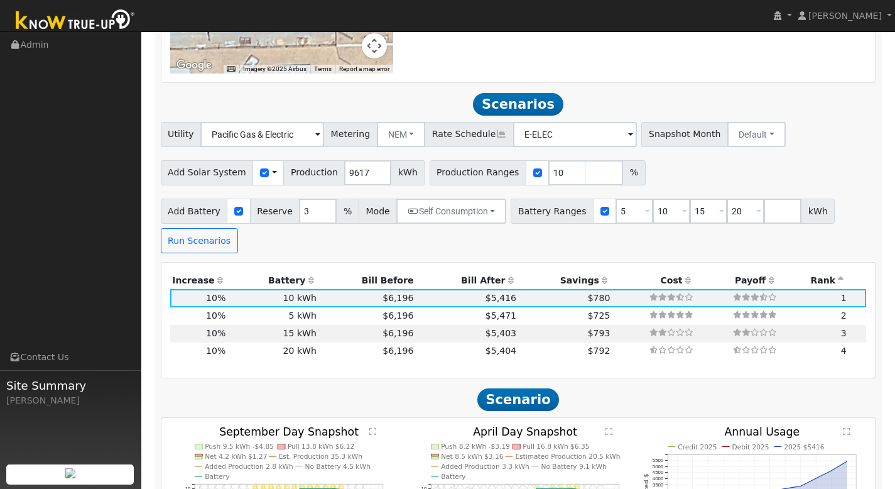
scroll to position [1177, 0]
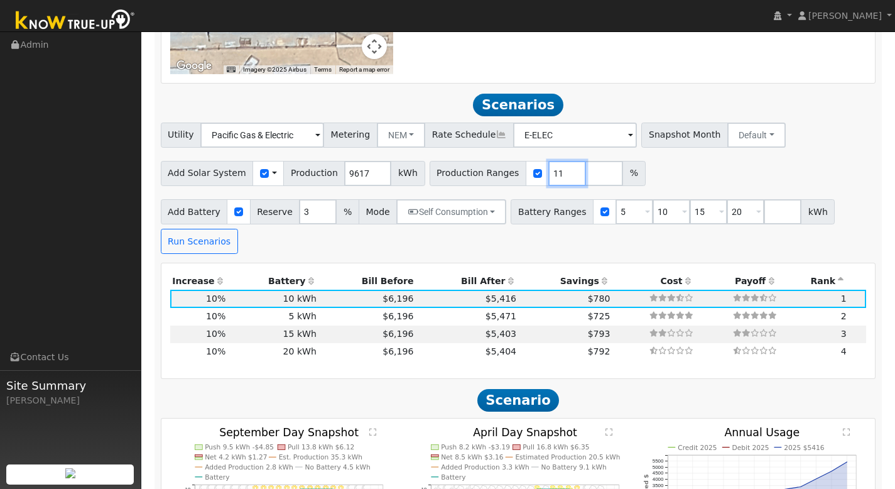
click at [558, 165] on input "11" at bounding box center [567, 173] width 38 height 25
click at [558, 165] on input "12" at bounding box center [567, 173] width 38 height 25
click at [558, 165] on input "13" at bounding box center [567, 173] width 38 height 25
click at [558, 165] on input "14" at bounding box center [567, 173] width 38 height 25
type input "15"
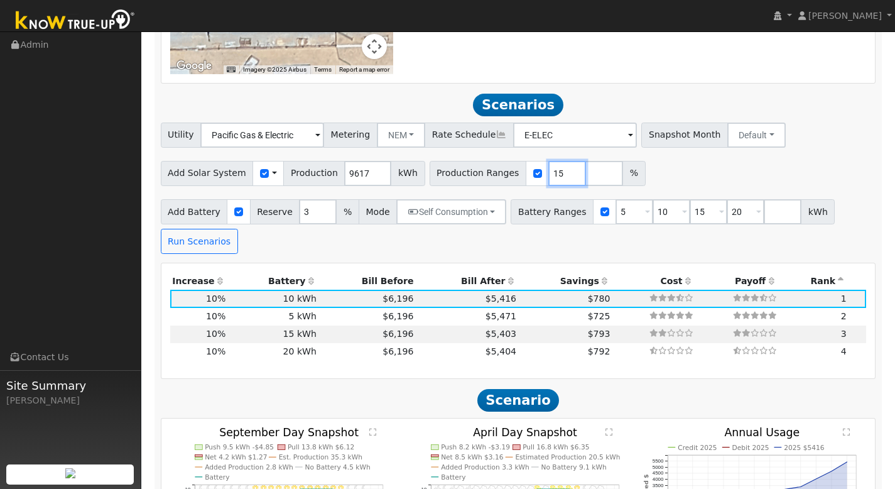
click at [558, 165] on input "15" at bounding box center [567, 173] width 38 height 25
drag, startPoint x: 546, startPoint y: 168, endPoint x: 531, endPoint y: 170, distance: 15.3
click at [531, 170] on div "Production Ranges 15 %" at bounding box center [538, 173] width 216 height 25
type input "80"
click at [202, 237] on button "Run Scenarios" at bounding box center [199, 241] width 77 height 25
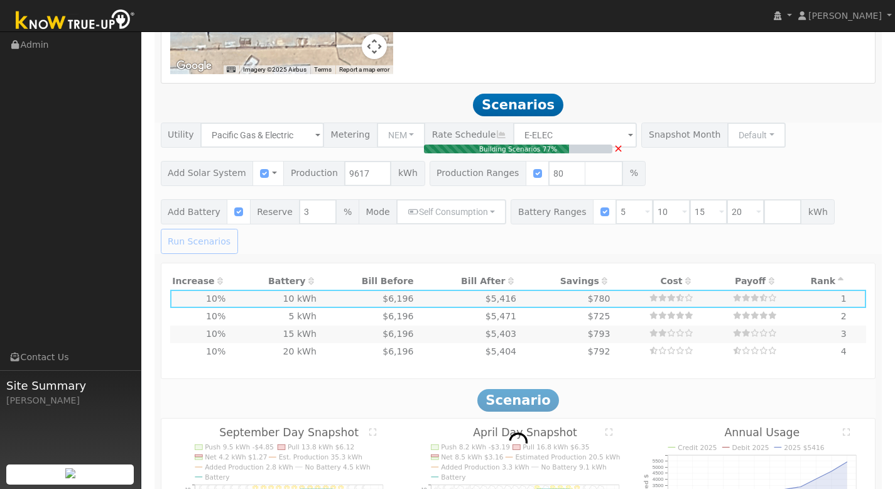
type input "5.1"
type input "$17,953"
type input "$6,000"
type input "$7,186"
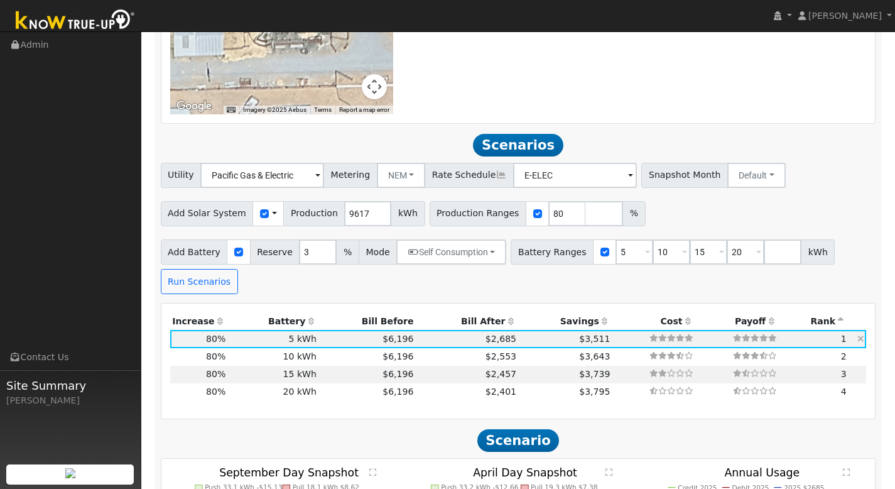
scroll to position [1117, 0]
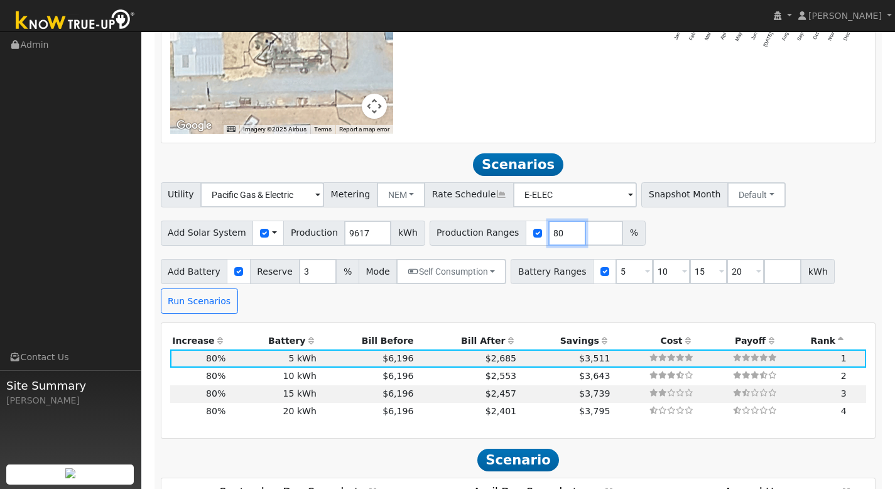
drag, startPoint x: 526, startPoint y: 227, endPoint x: 511, endPoint y: 227, distance: 15.1
click at [511, 227] on div "Production Ranges 80 %" at bounding box center [538, 232] width 216 height 25
type input "100"
click at [191, 303] on button "Run Scenarios" at bounding box center [199, 300] width 77 height 25
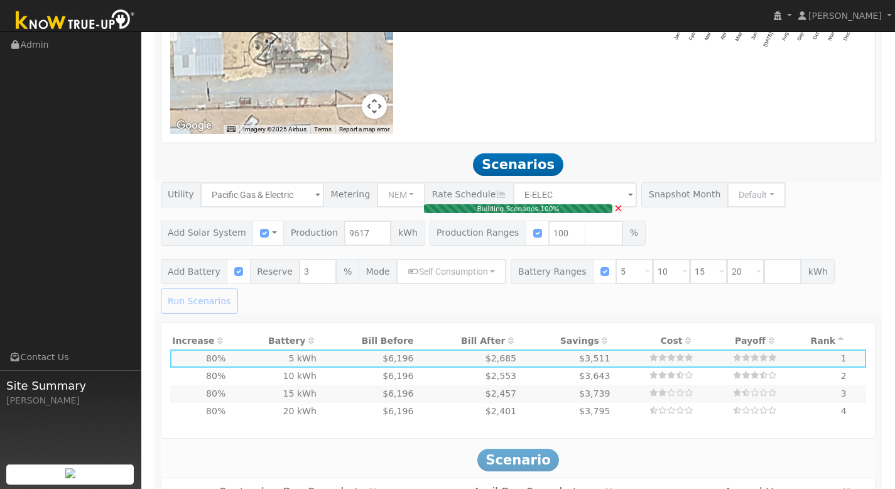
type input "6.4"
type input "$22,440"
type input "$8,532"
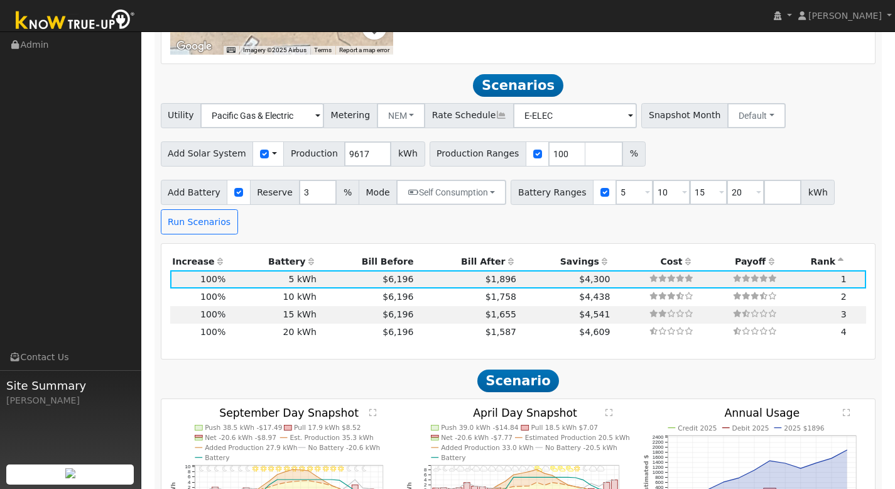
scroll to position [1225, 0]
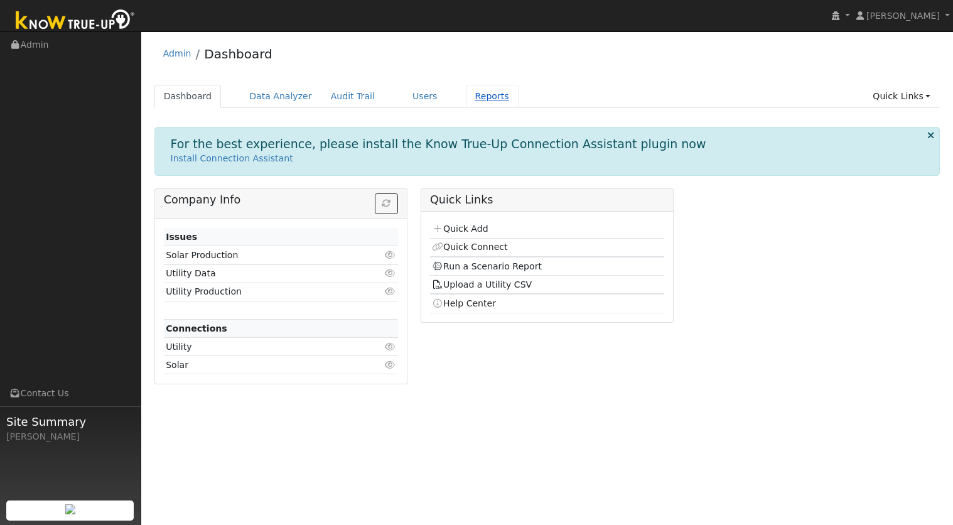
click at [484, 92] on link "Reports" at bounding box center [492, 96] width 53 height 23
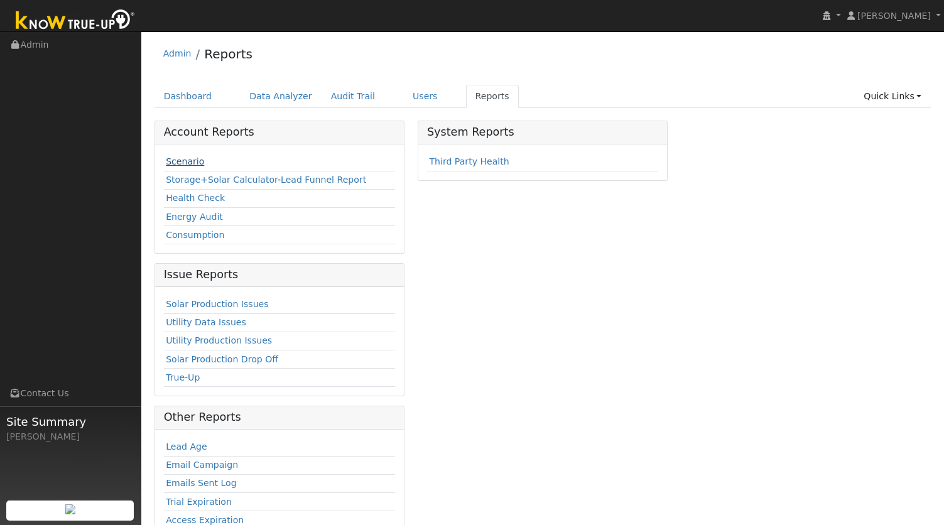
click at [195, 165] on link "Scenario" at bounding box center [185, 161] width 38 height 10
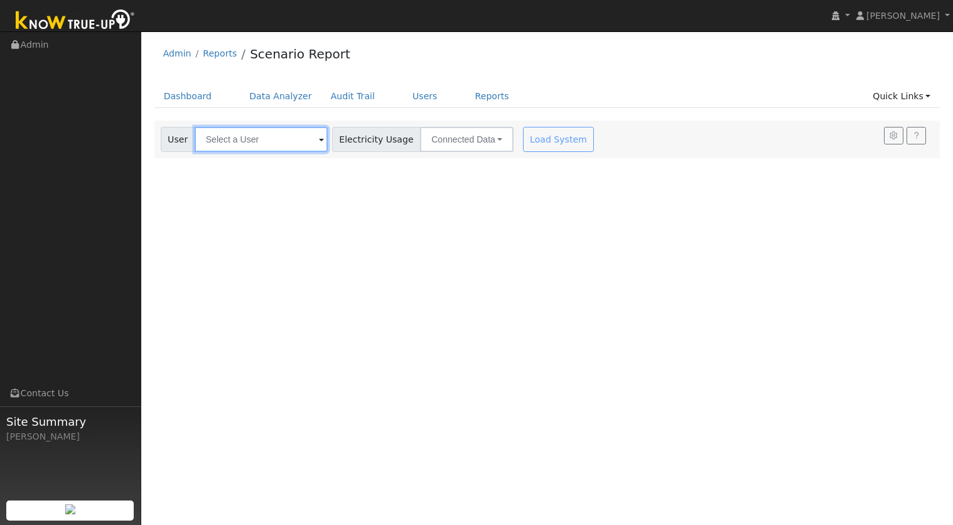
click at [248, 144] on input "text" at bounding box center [261, 139] width 133 height 25
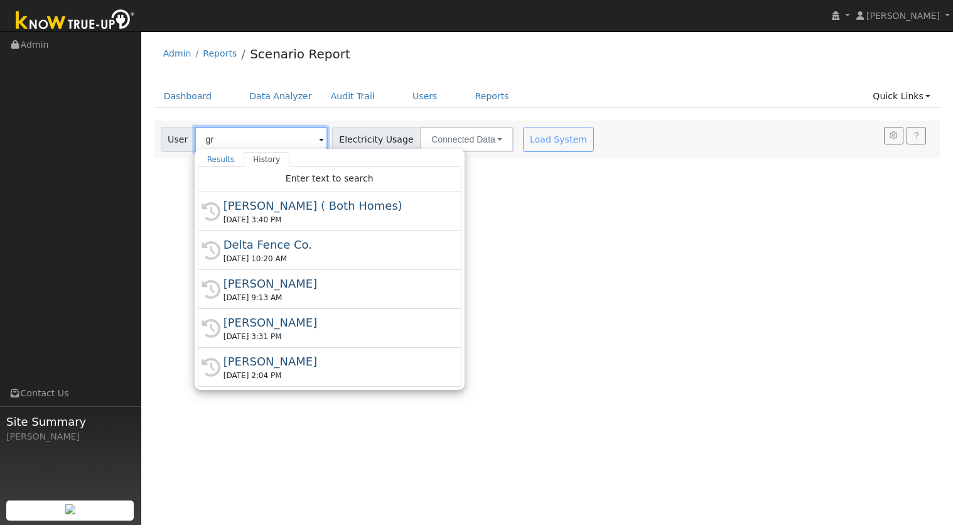
type input "g"
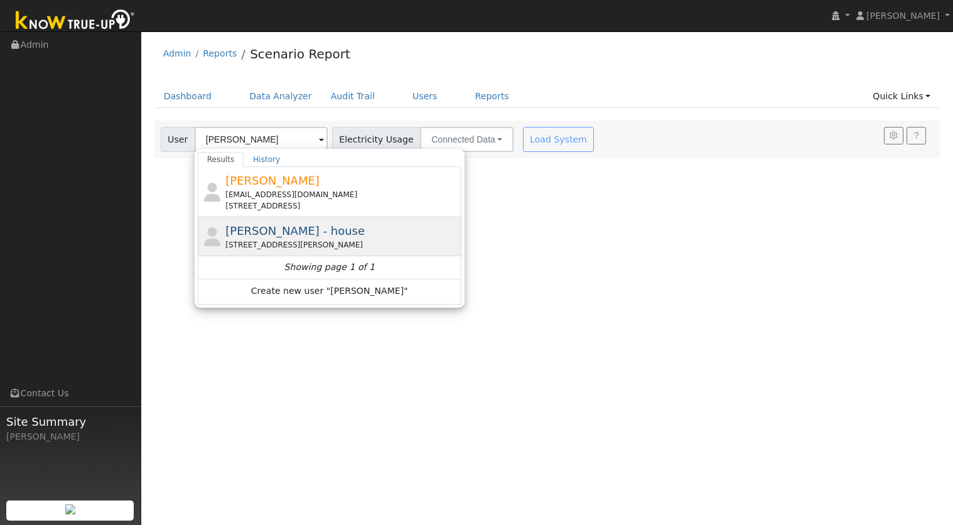
click at [269, 231] on span "Greg Zimmer - house" at bounding box center [294, 230] width 139 height 13
type input "Greg Zimmer - house"
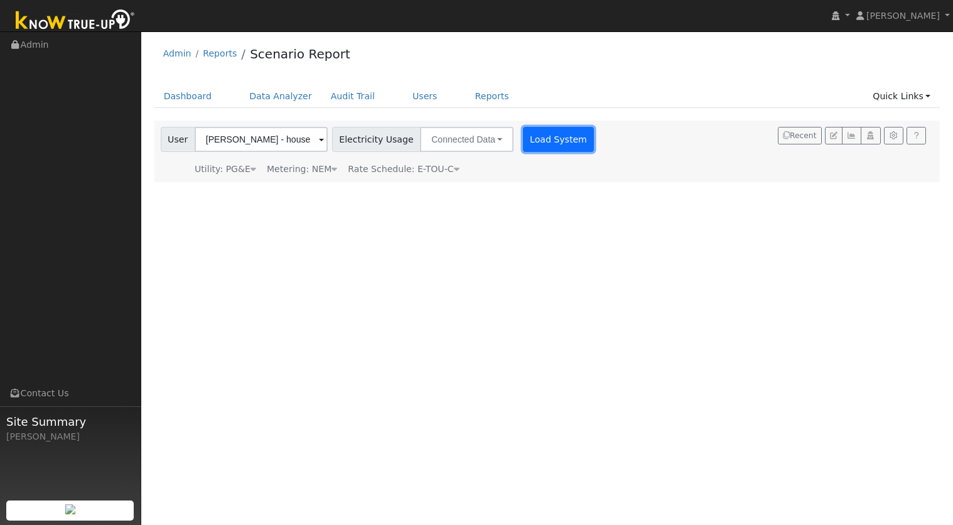
click at [540, 131] on button "Load System" at bounding box center [559, 139] width 72 height 25
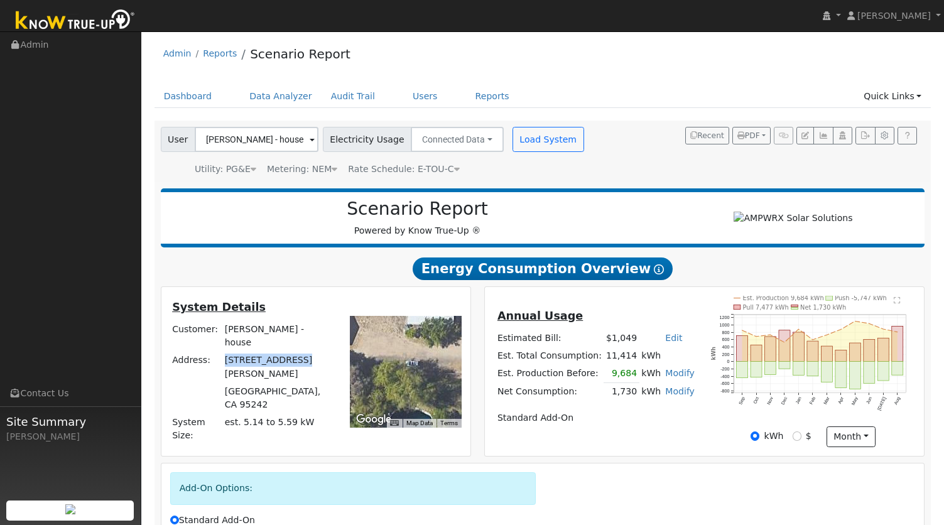
drag, startPoint x: 305, startPoint y: 381, endPoint x: 239, endPoint y: 381, distance: 66.0
click at [239, 381] on td "11815 N Davis Rd" at bounding box center [278, 367] width 112 height 31
copy td "11815 N Davis Rd"
